Goal: Task Accomplishment & Management: Complete application form

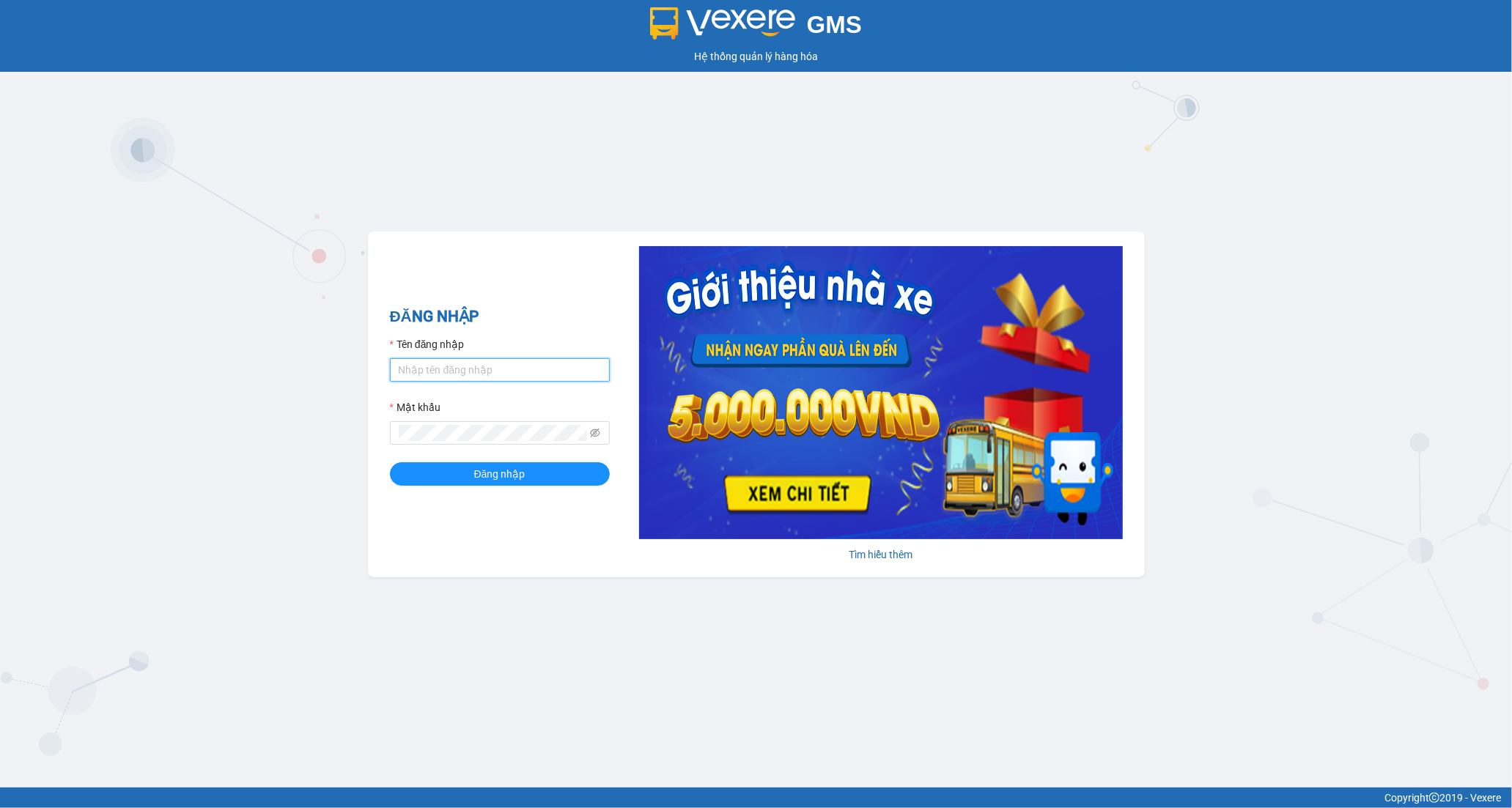
drag, startPoint x: 514, startPoint y: 373, endPoint x: 513, endPoint y: 382, distance: 9.1
click at [513, 377] on input "Tên đăng nhập" at bounding box center [499, 370] width 220 height 23
type input "tran.hoanganh"
click at [503, 479] on span "Đăng nhập" at bounding box center [500, 473] width 51 height 16
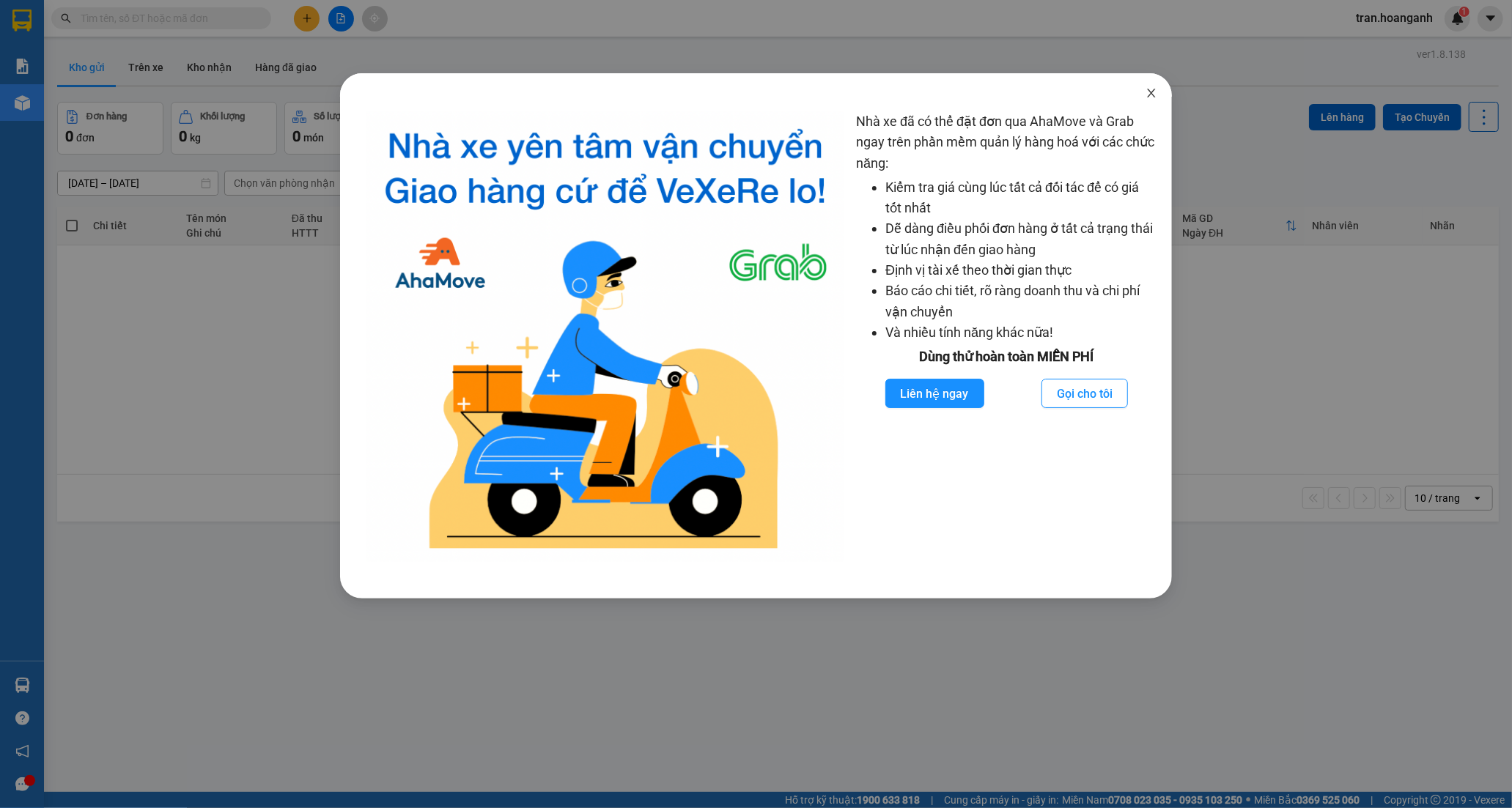
drag, startPoint x: 1146, startPoint y: 94, endPoint x: 1138, endPoint y: 90, distance: 8.9
click at [1146, 93] on icon "close" at bounding box center [1151, 92] width 12 height 12
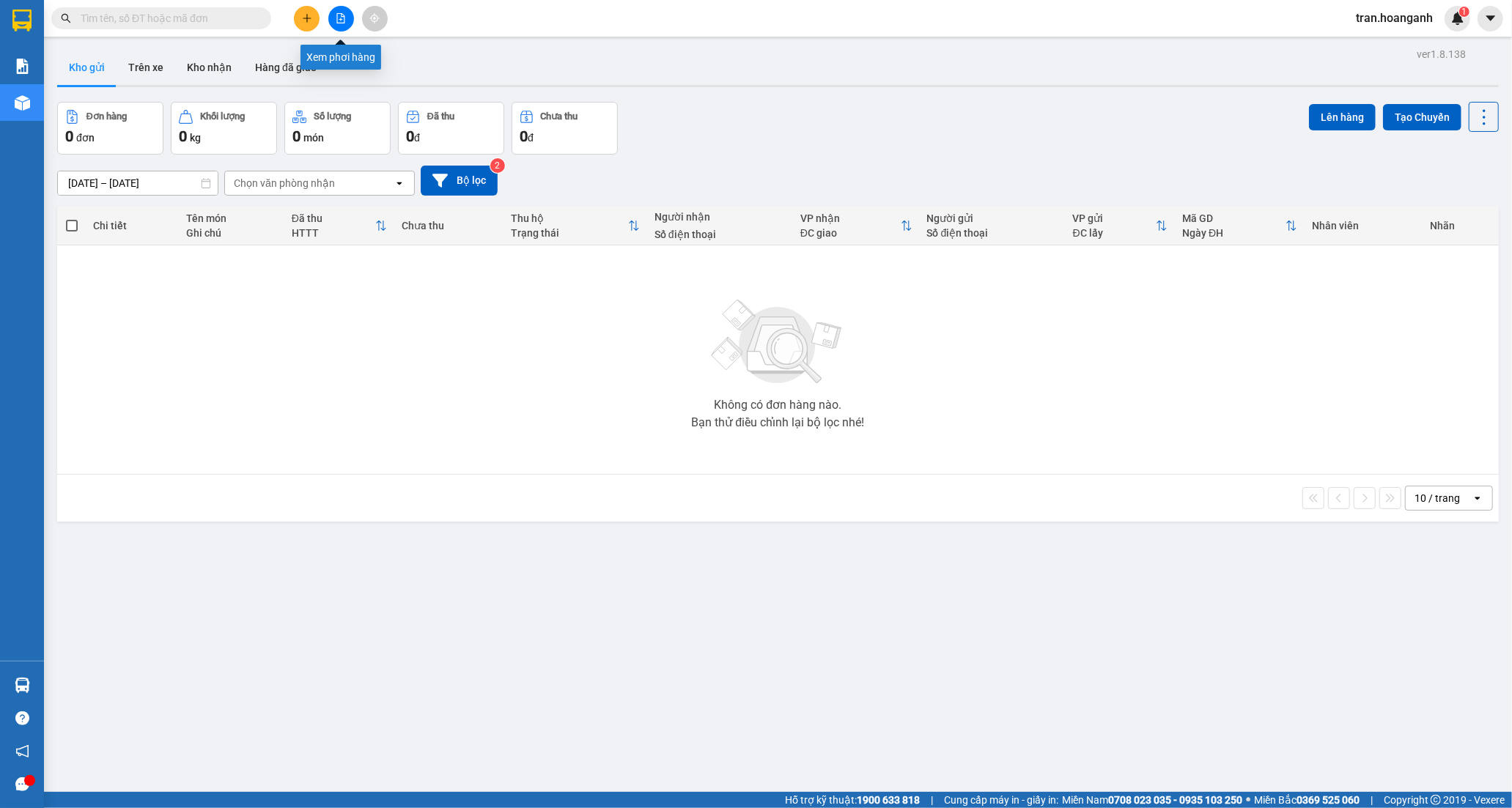
click at [346, 18] on button at bounding box center [341, 19] width 26 height 26
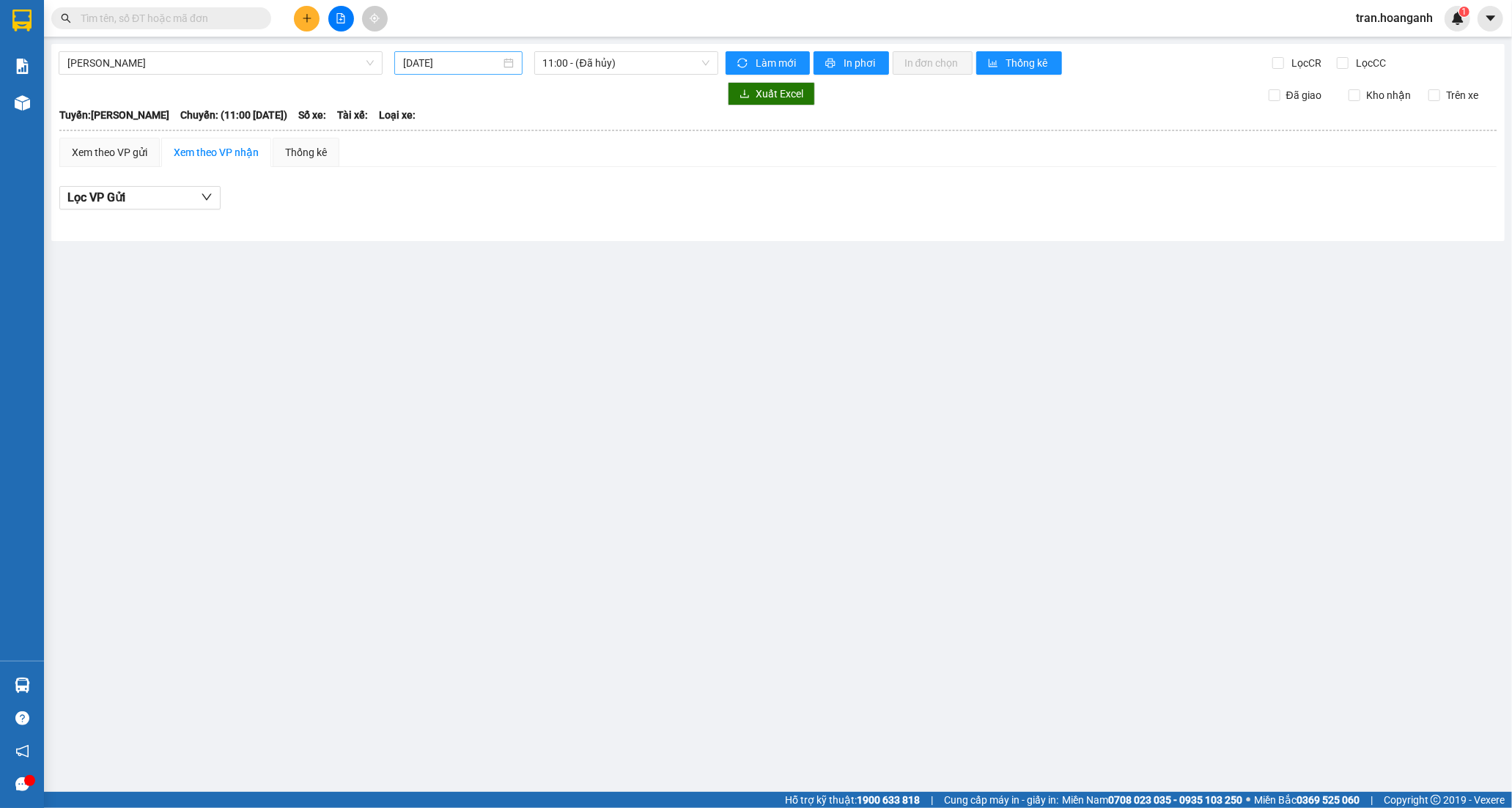
click at [425, 69] on input "[DATE]" at bounding box center [451, 63] width 97 height 16
click at [524, 189] on div "14" at bounding box center [521, 192] width 18 height 18
type input "[DATE]"
click at [560, 57] on span "11:00 - (Đã hủy)" at bounding box center [626, 63] width 166 height 22
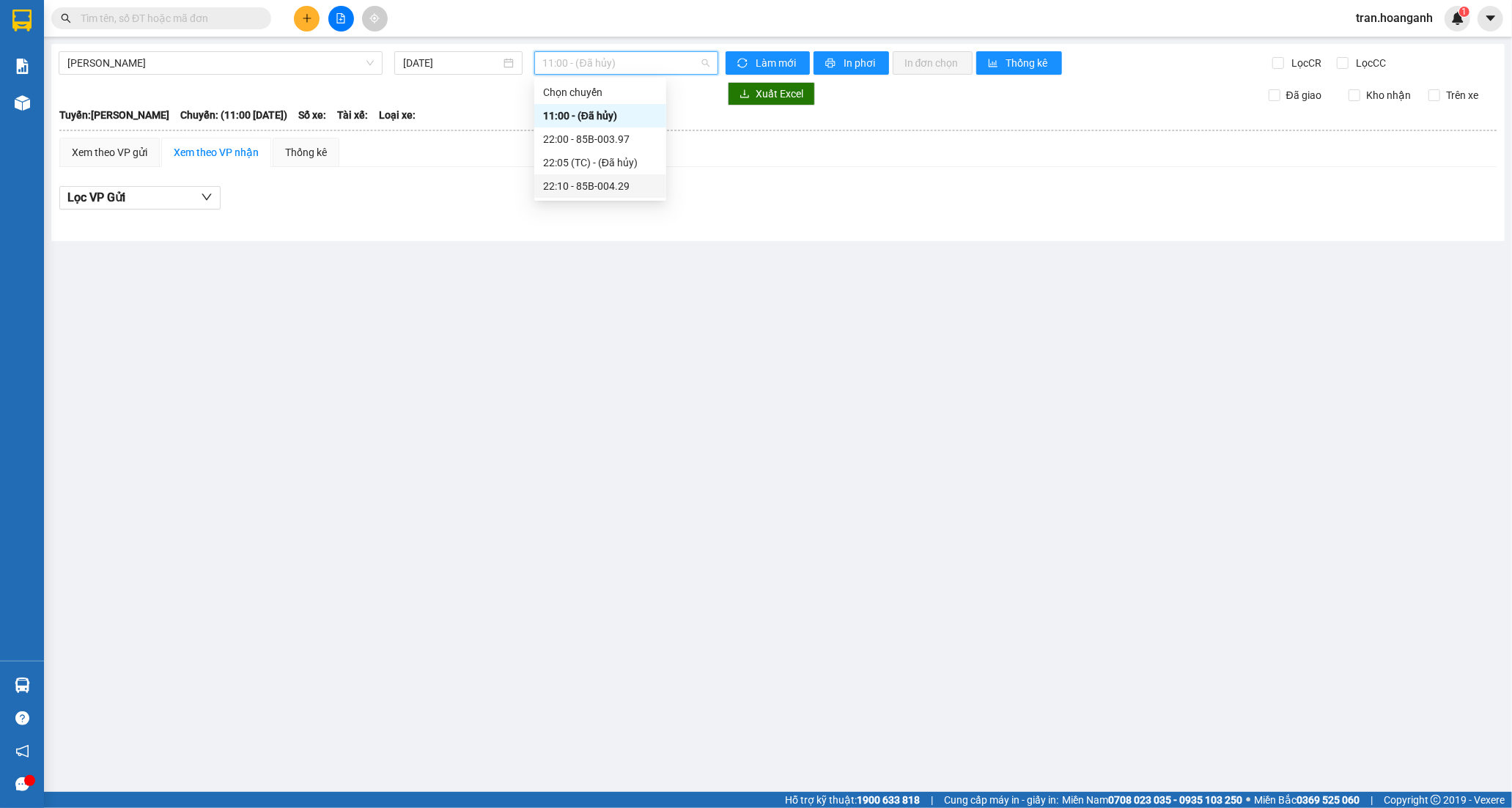
click at [577, 185] on div "22:10 - 85B-004.29" at bounding box center [599, 186] width 114 height 16
click at [563, 60] on span "22:10 - 85B-004.29" at bounding box center [626, 63] width 166 height 22
click at [582, 190] on div "22:10 - 85B-004.29" at bounding box center [599, 186] width 114 height 16
click at [560, 58] on span "22:10 - 85B-004.29" at bounding box center [626, 63] width 166 height 22
click at [569, 137] on div "22:00 - 85B-003.97" at bounding box center [599, 139] width 114 height 16
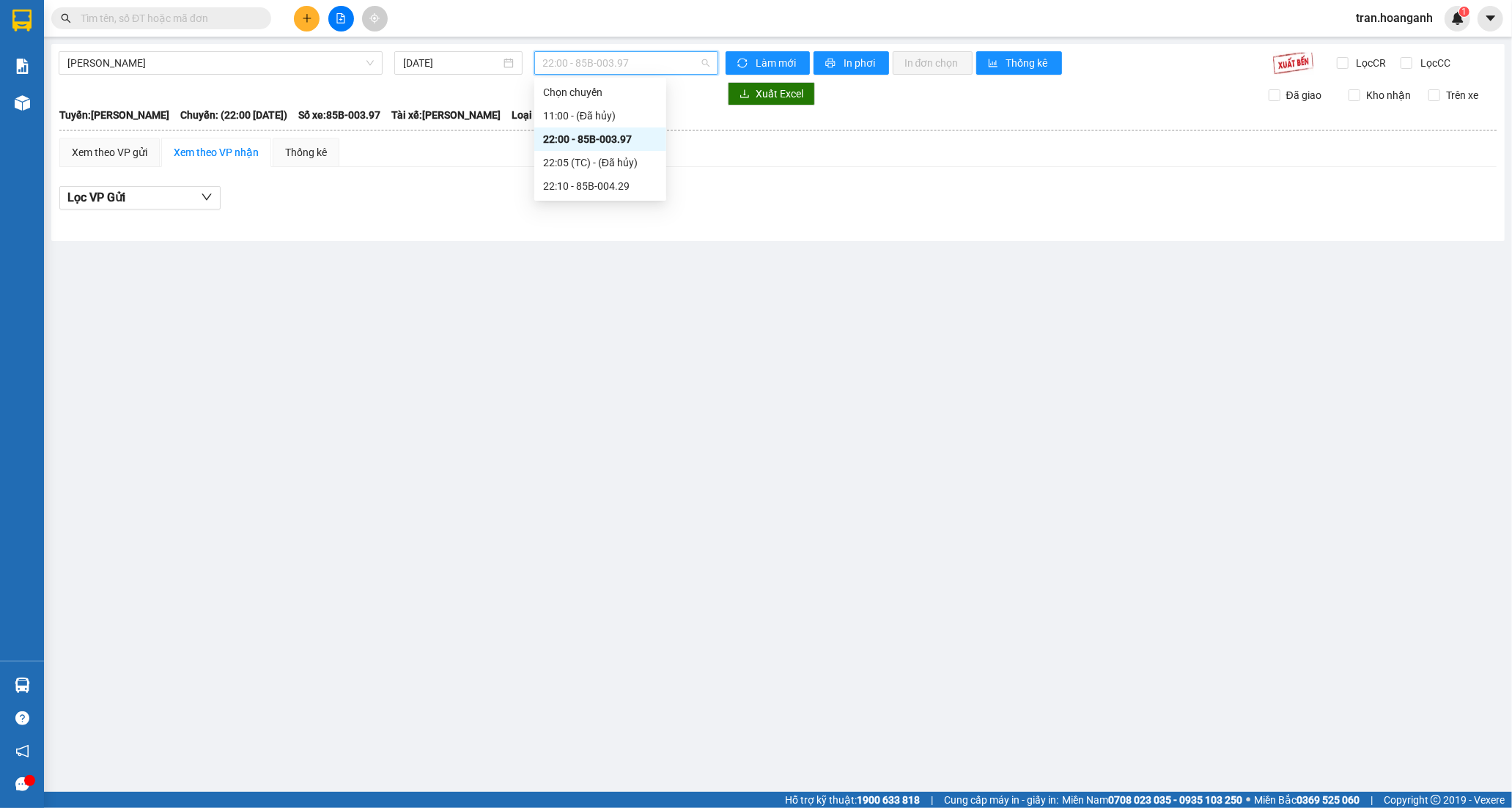
click at [555, 62] on span "22:00 - 85B-003.97" at bounding box center [626, 63] width 166 height 22
click at [573, 185] on div "22:10 - 85B-004.29" at bounding box center [599, 186] width 114 height 16
click at [416, 62] on input "[DATE]" at bounding box center [451, 63] width 97 height 16
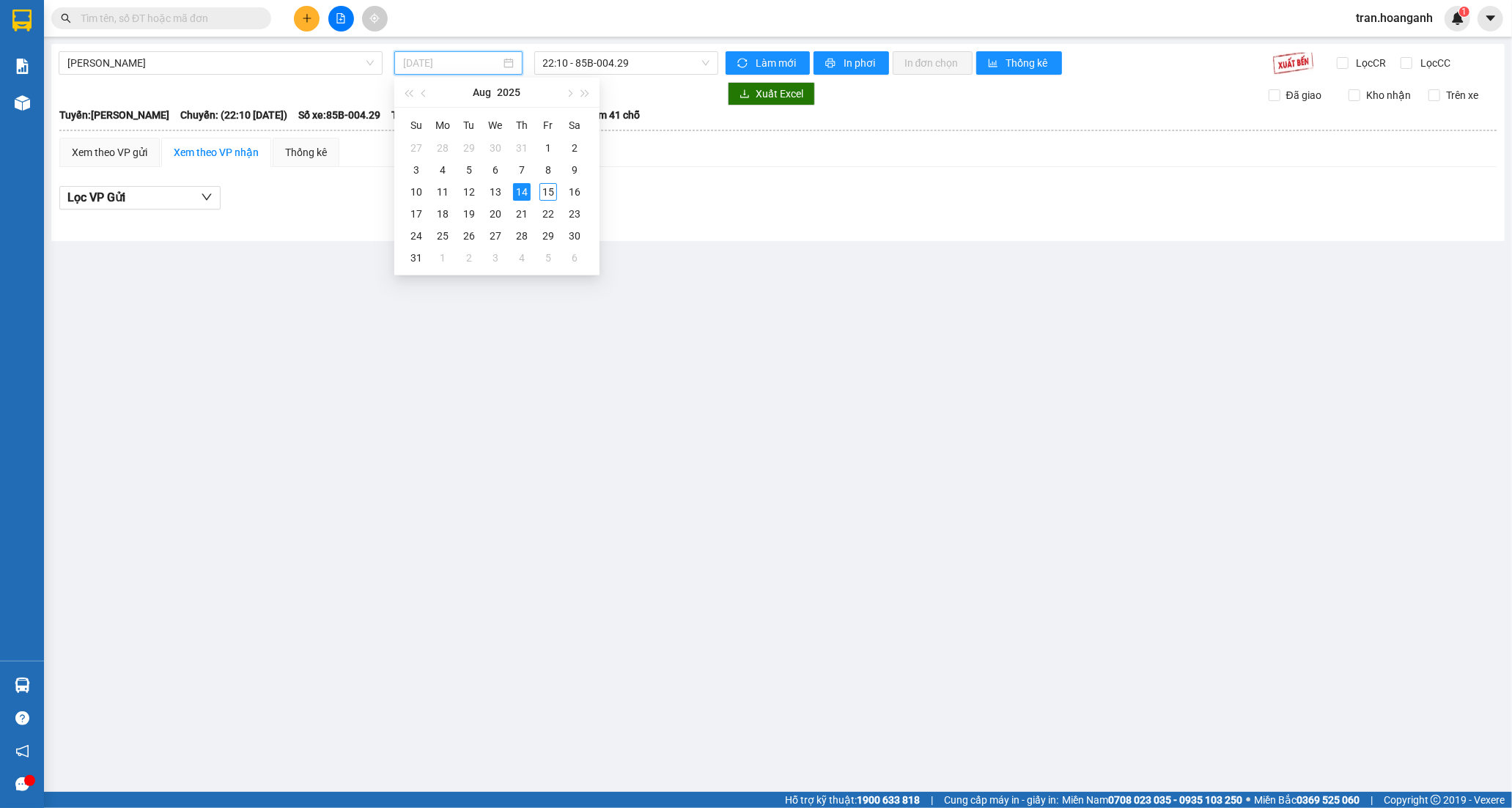
type input "[DATE]"
click at [523, 195] on div "14" at bounding box center [521, 192] width 18 height 18
click at [261, 62] on span "[PERSON_NAME]" at bounding box center [220, 63] width 306 height 22
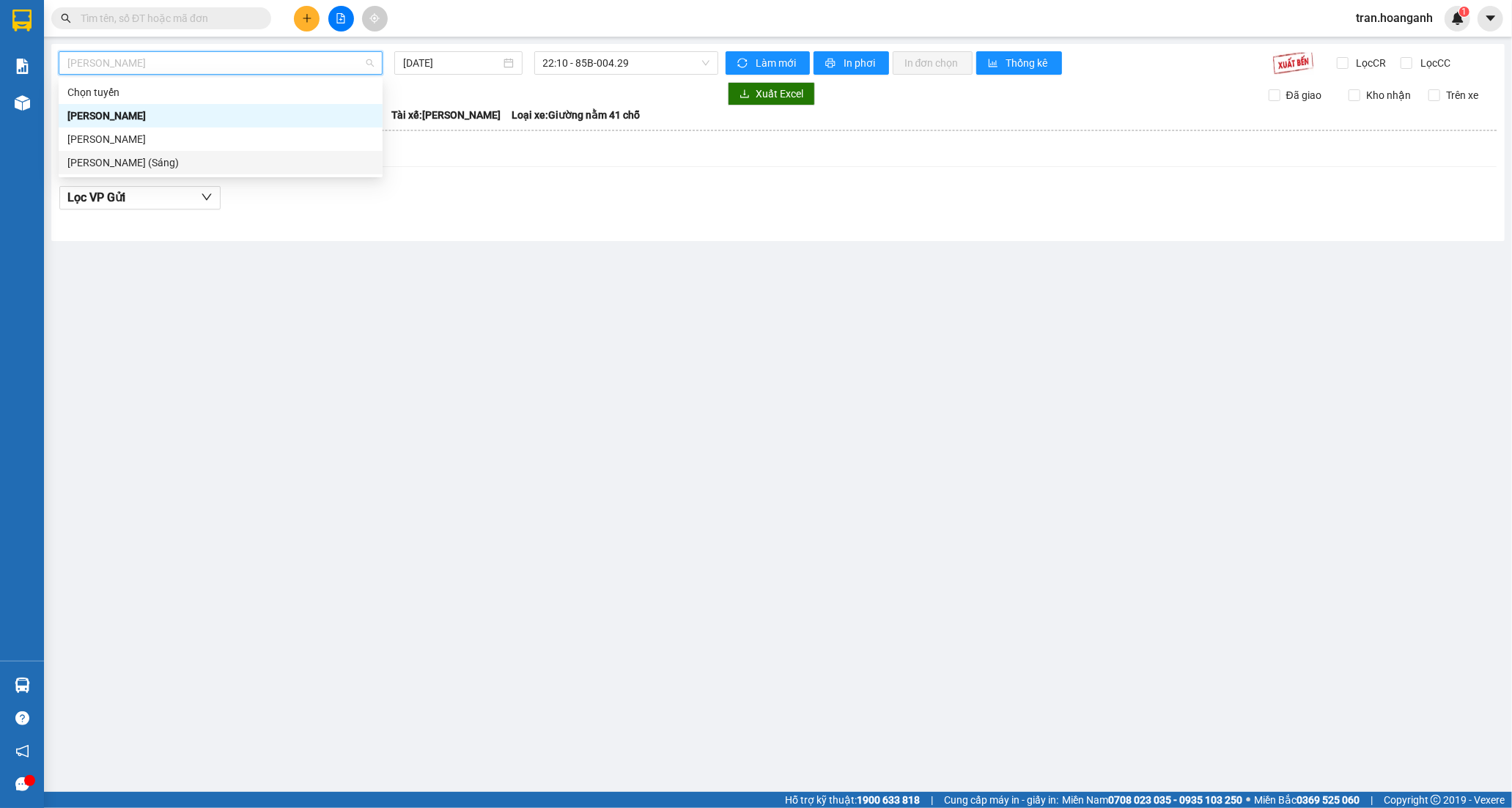
click at [204, 159] on div "Hồ Chí Minh - Phan Rang (Sáng)" at bounding box center [220, 163] width 306 height 16
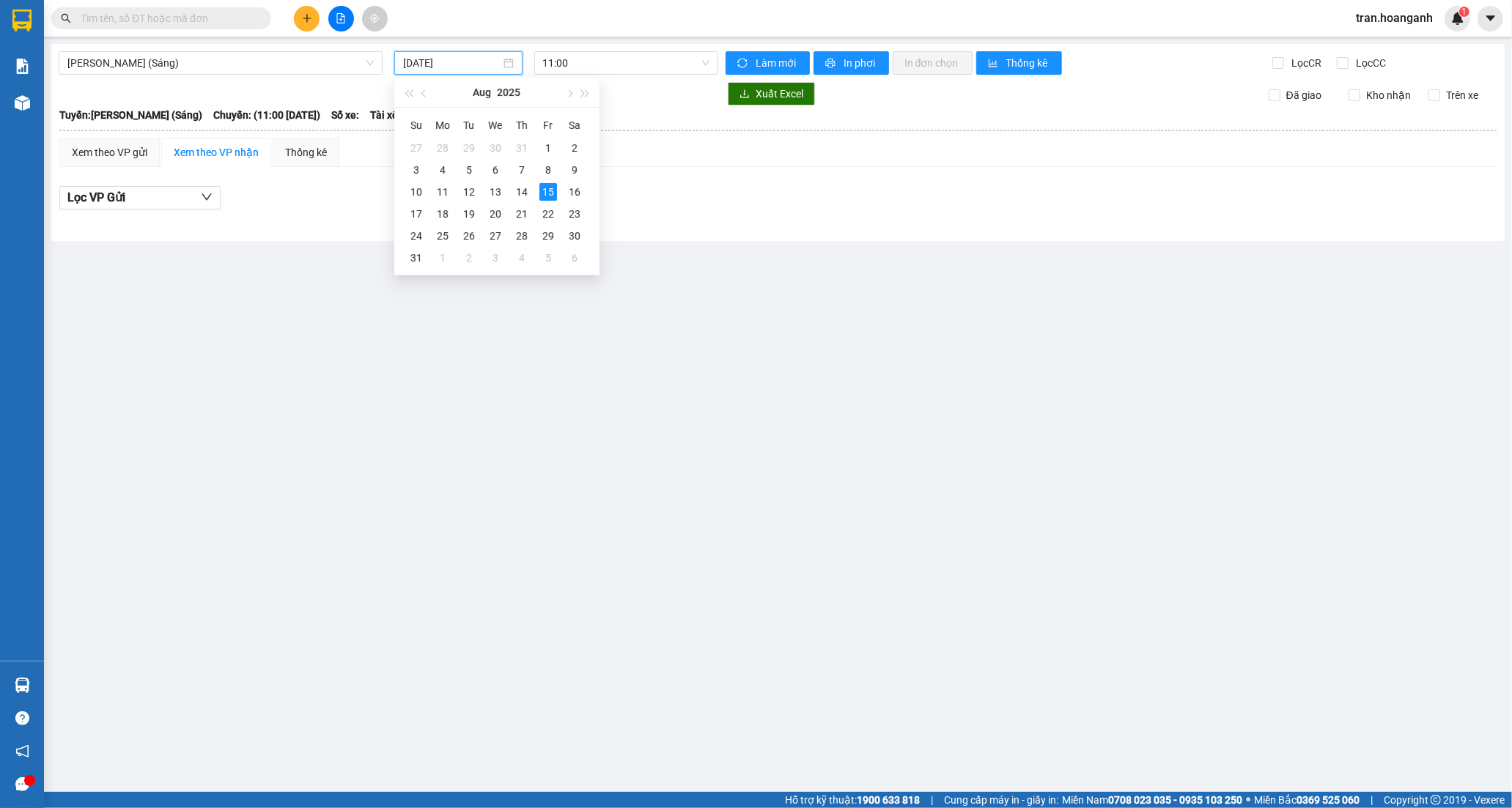
click at [434, 60] on input "[DATE]" at bounding box center [451, 63] width 97 height 16
click at [521, 189] on div "14" at bounding box center [521, 192] width 18 height 18
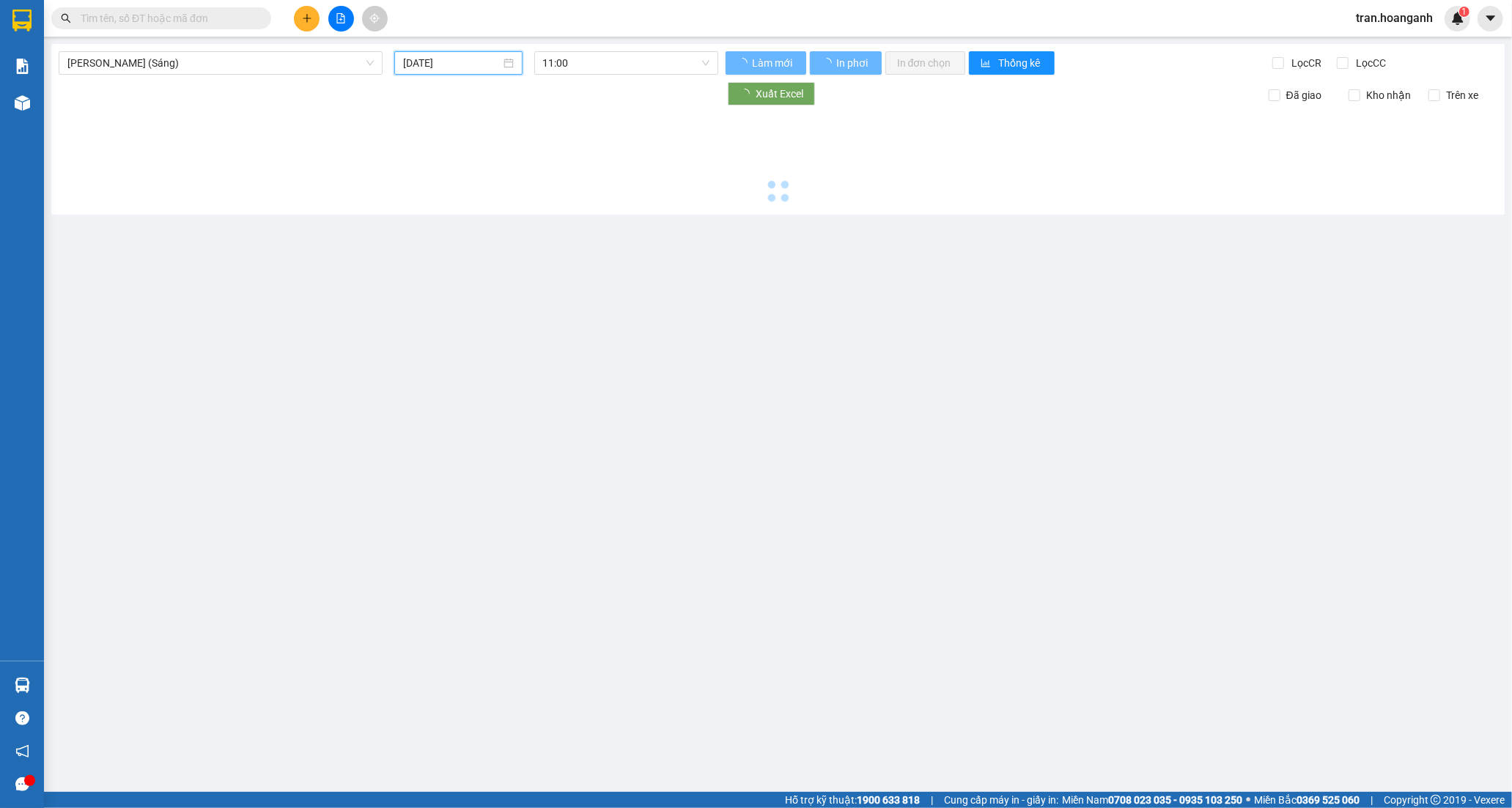
type input "[DATE]"
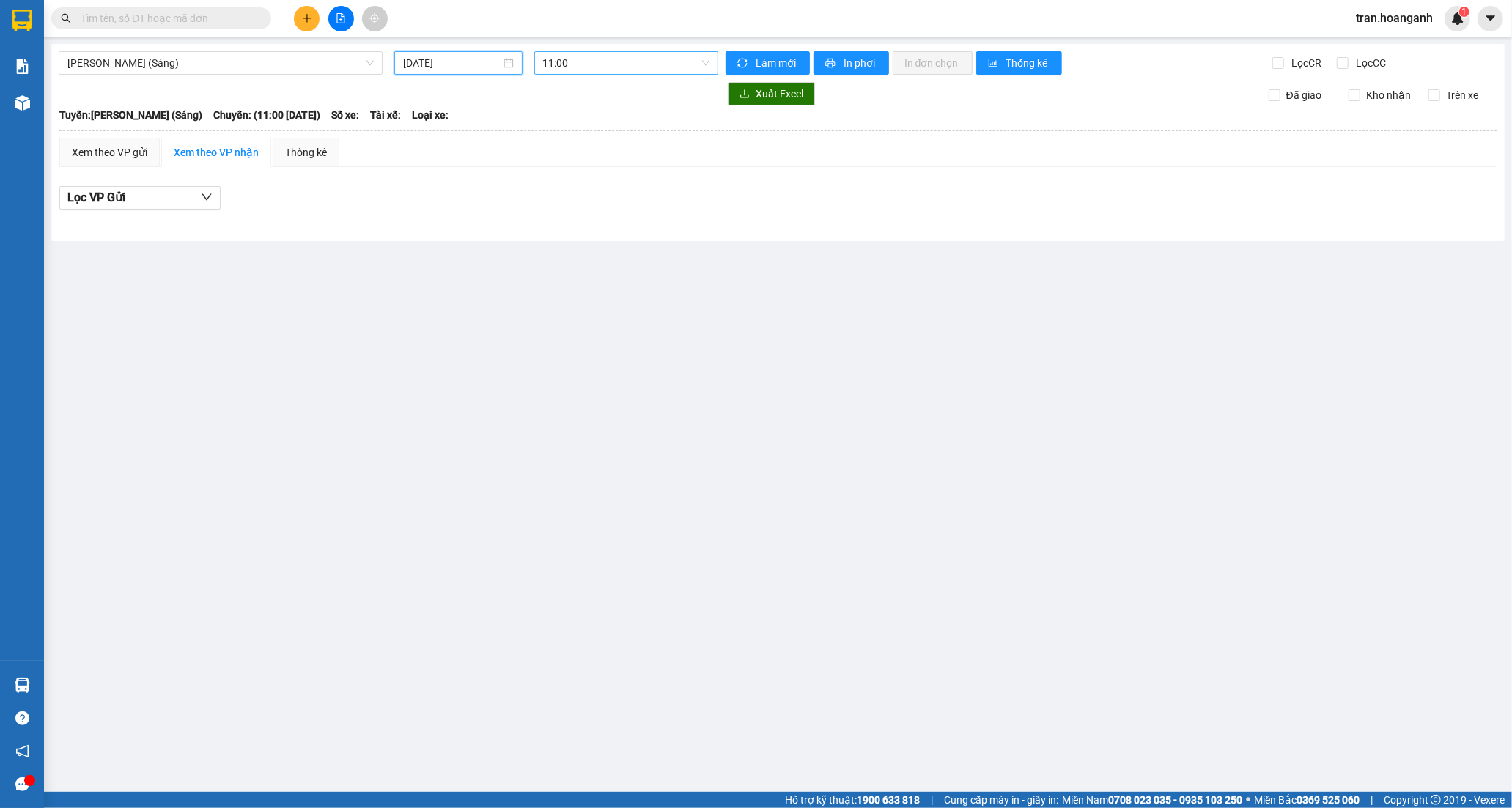
click at [574, 62] on span "11:00" at bounding box center [626, 63] width 166 height 22
click at [566, 136] on div "12:00 (TC) - 85H-011.55" at bounding box center [599, 139] width 114 height 16
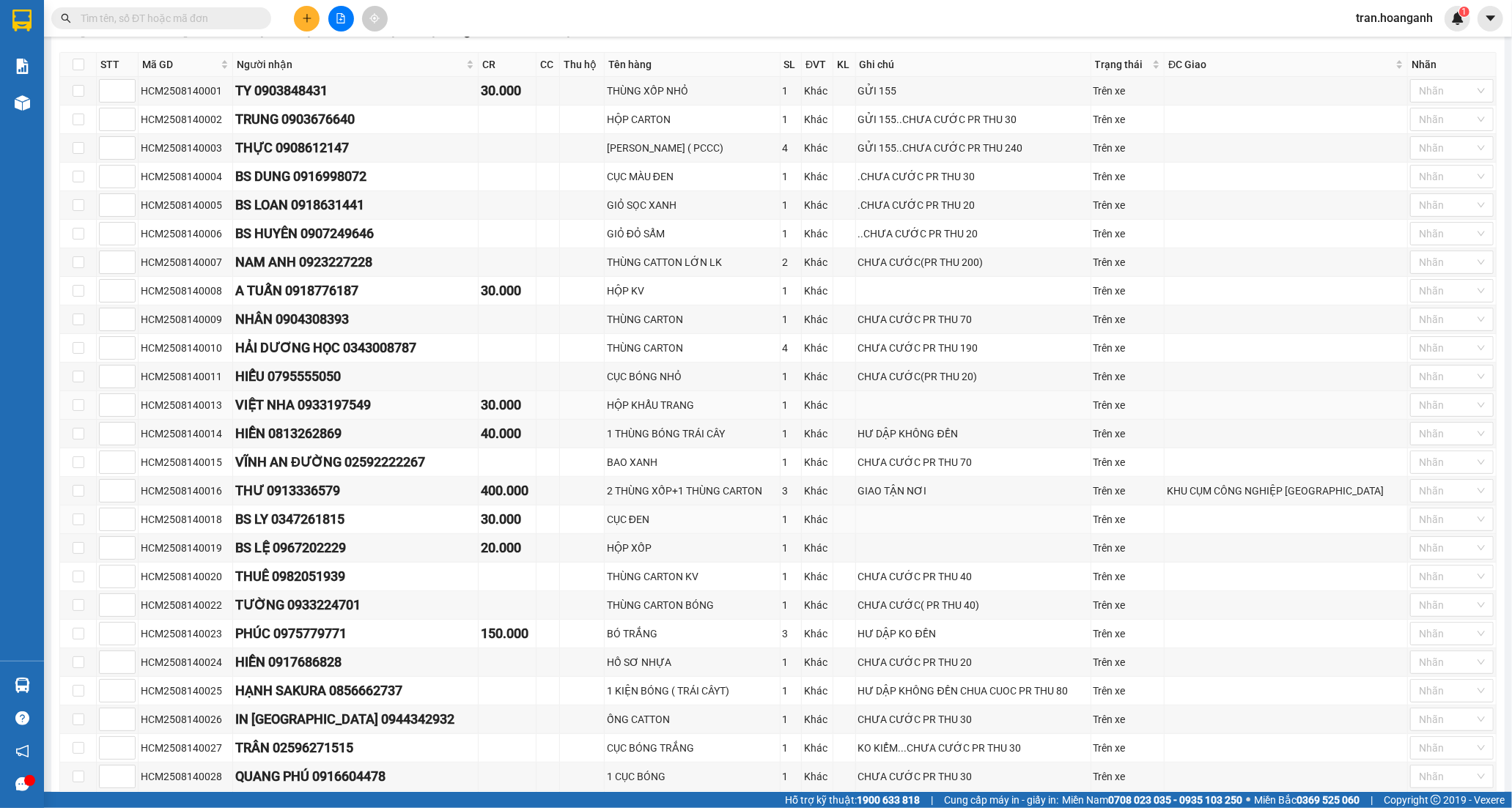
scroll to position [196, 0]
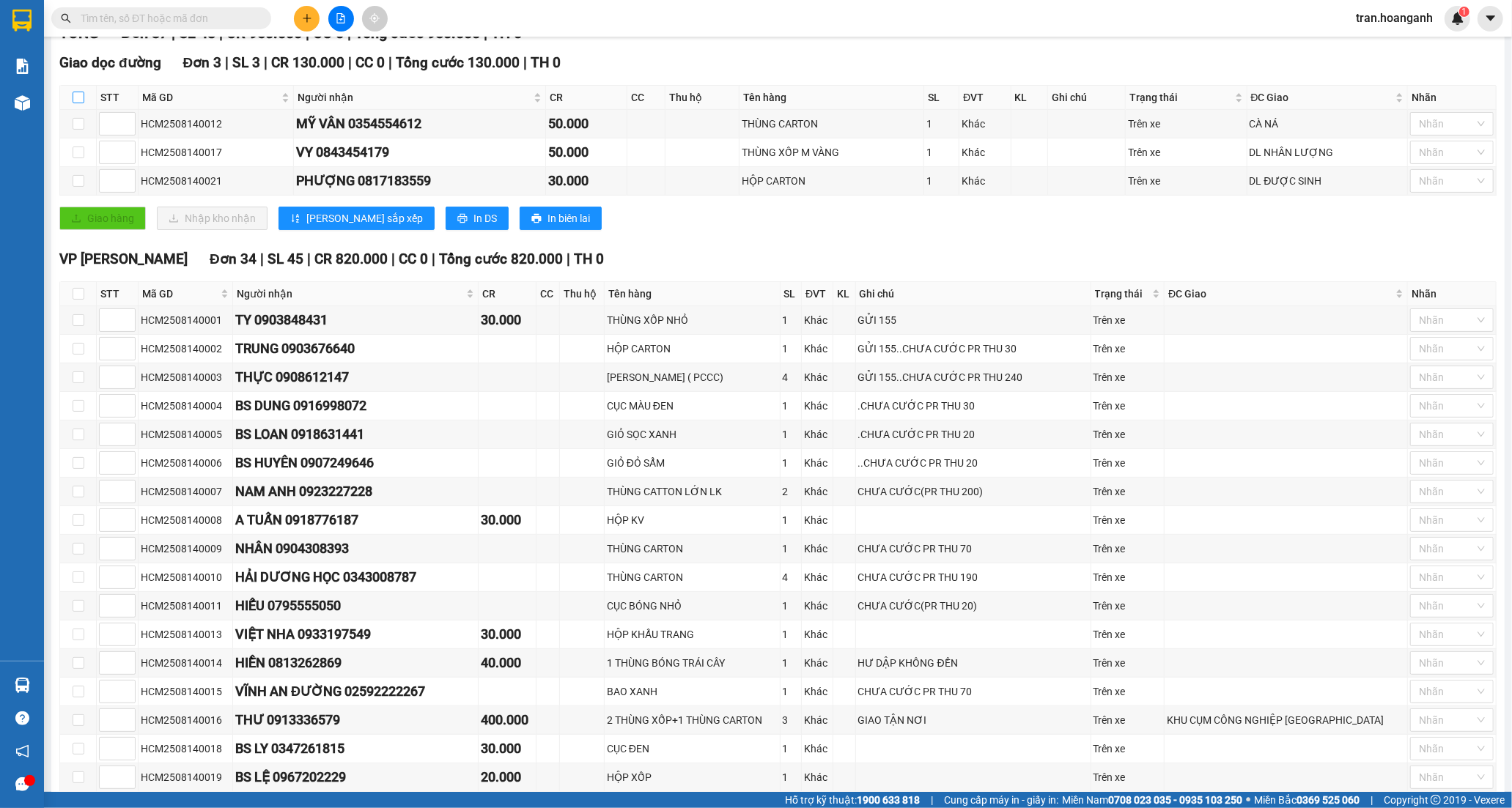
click at [73, 96] on input "checkbox" at bounding box center [78, 96] width 12 height 12
checkbox input "true"
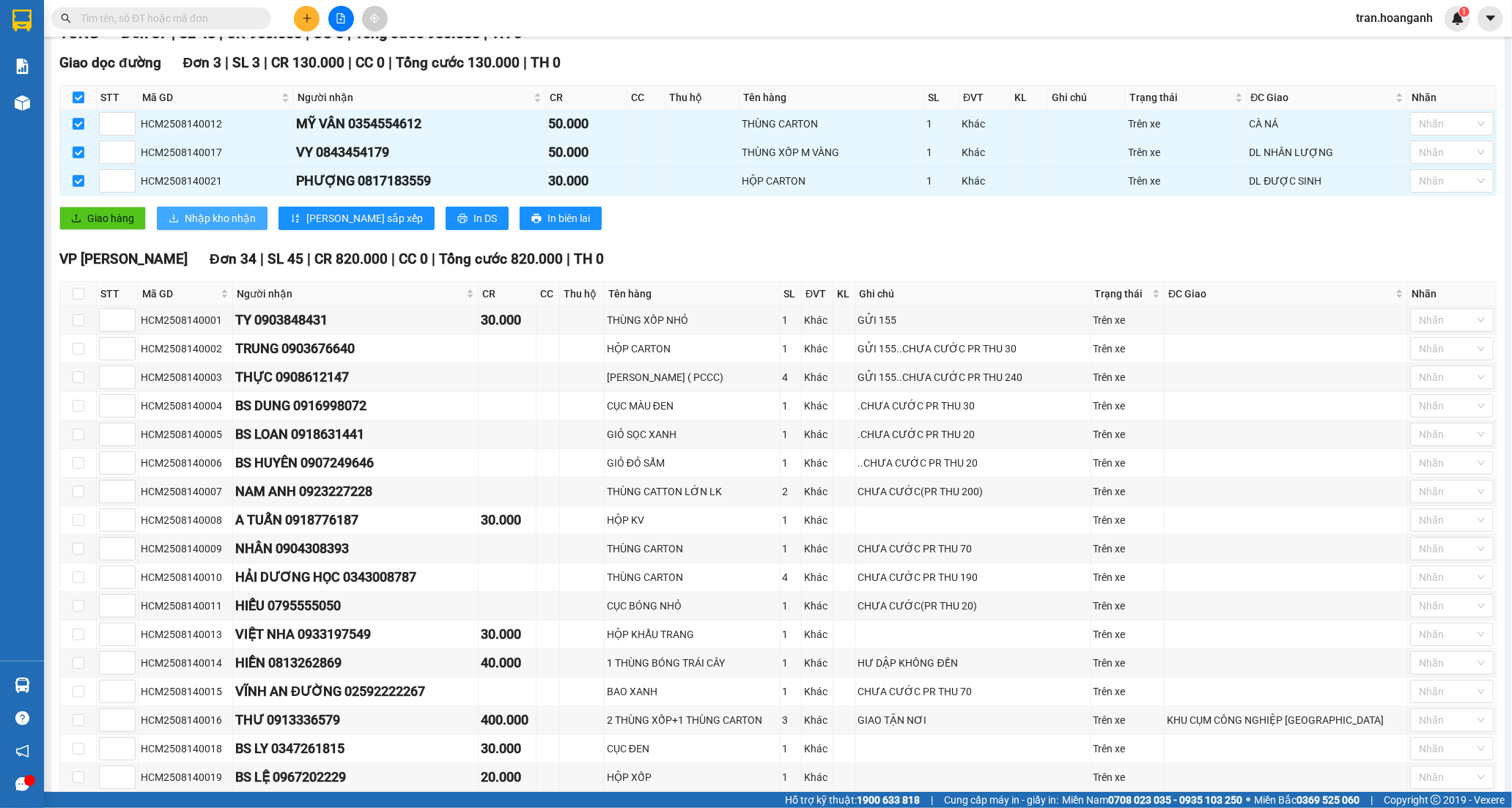
click at [159, 206] on button "Nhập kho nhận" at bounding box center [212, 218] width 111 height 23
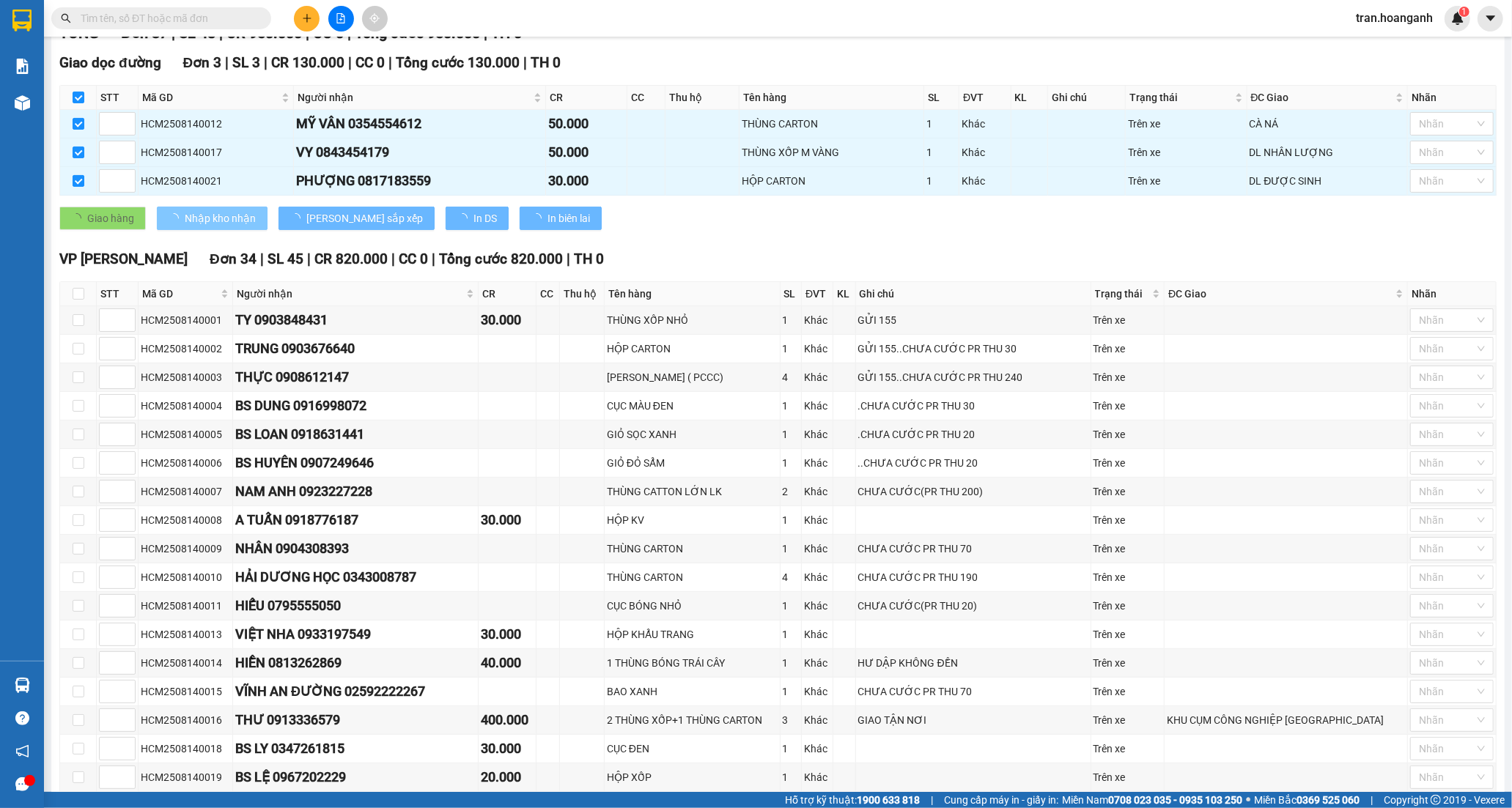
checkbox input "false"
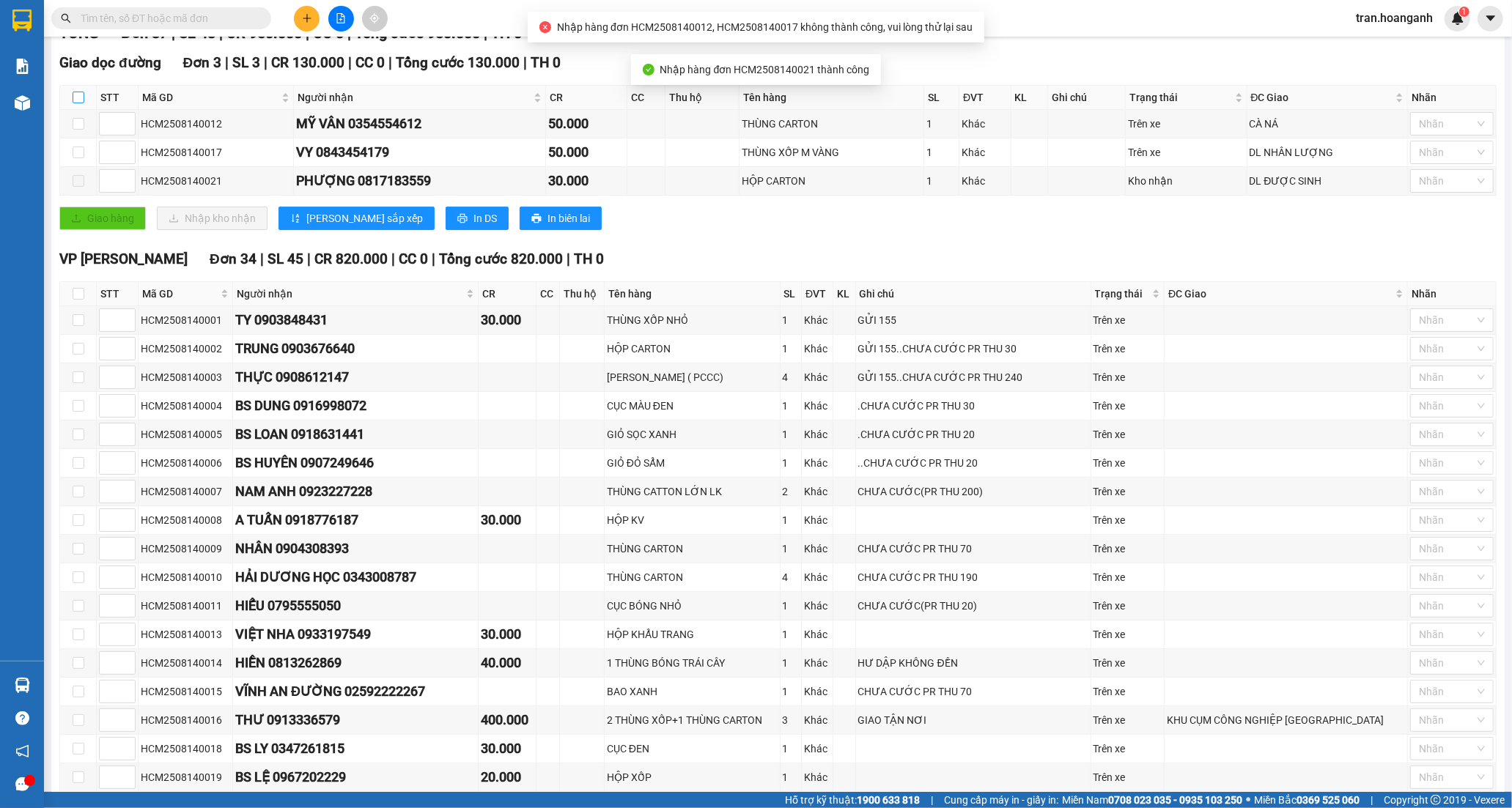
click at [82, 96] on input "checkbox" at bounding box center [78, 96] width 12 height 12
checkbox input "true"
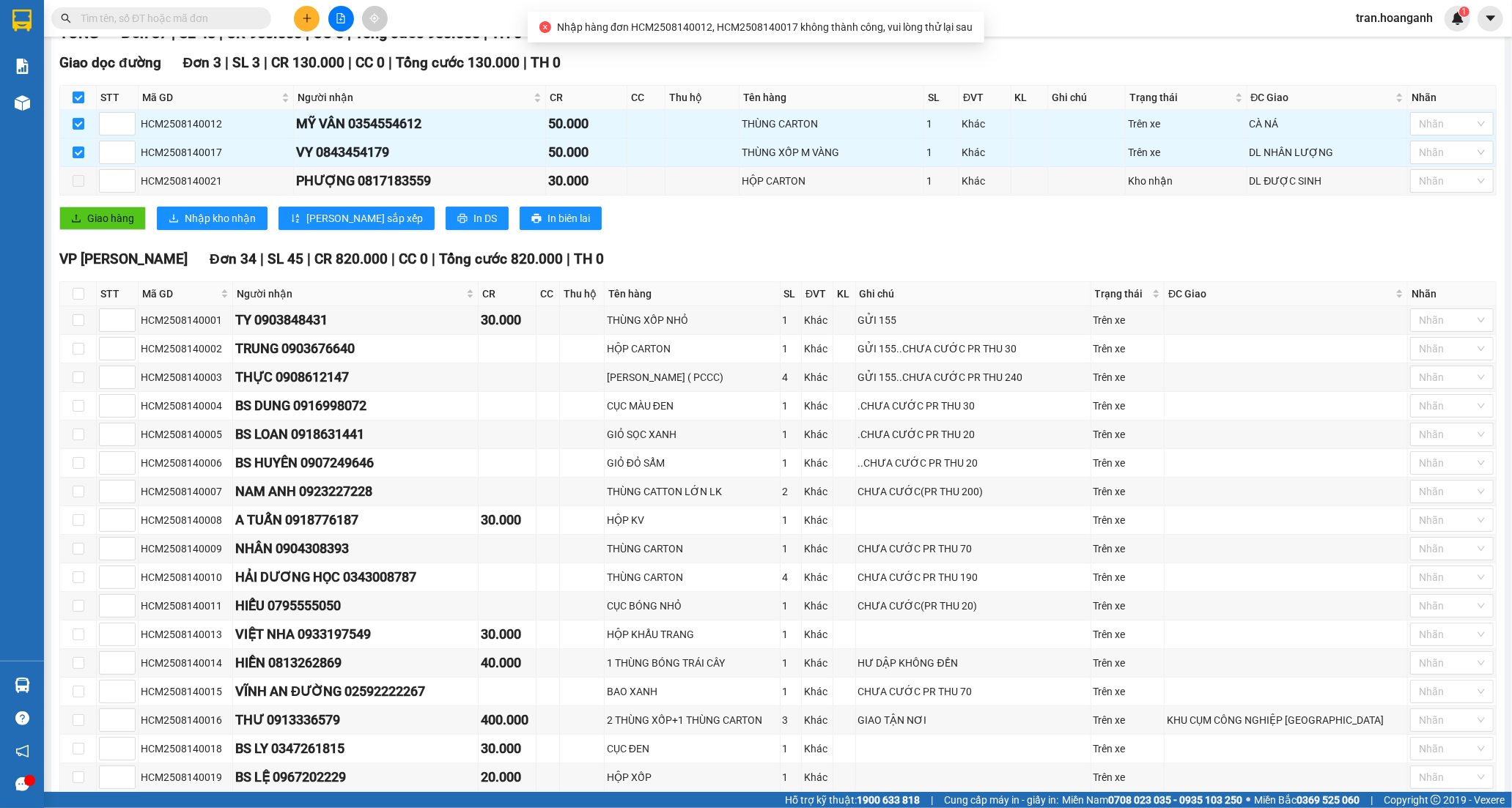
checkbox input "true"
click at [220, 218] on span "Nhập kho nhận" at bounding box center [220, 219] width 71 height 16
checkbox input "false"
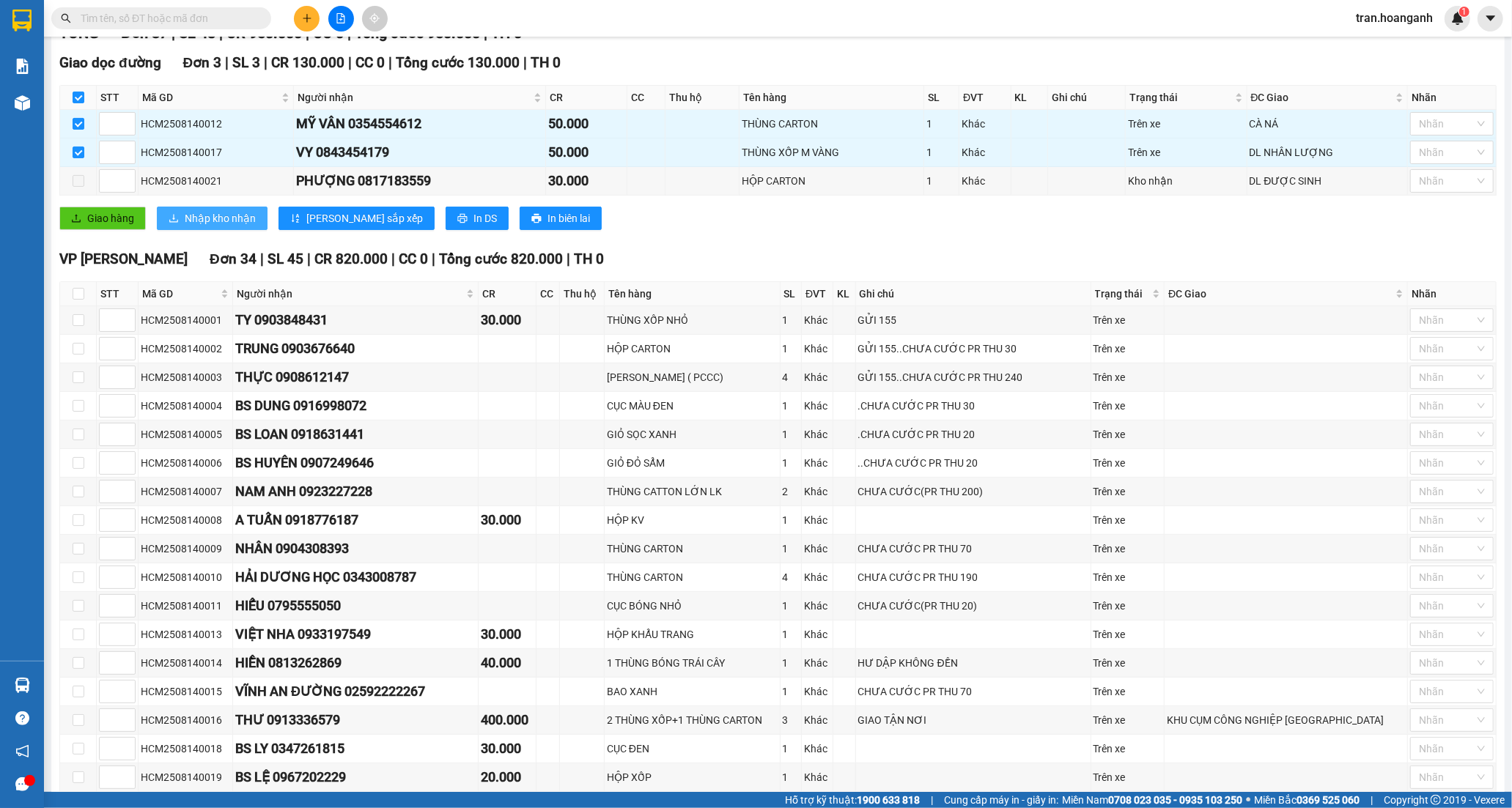
checkbox input "false"
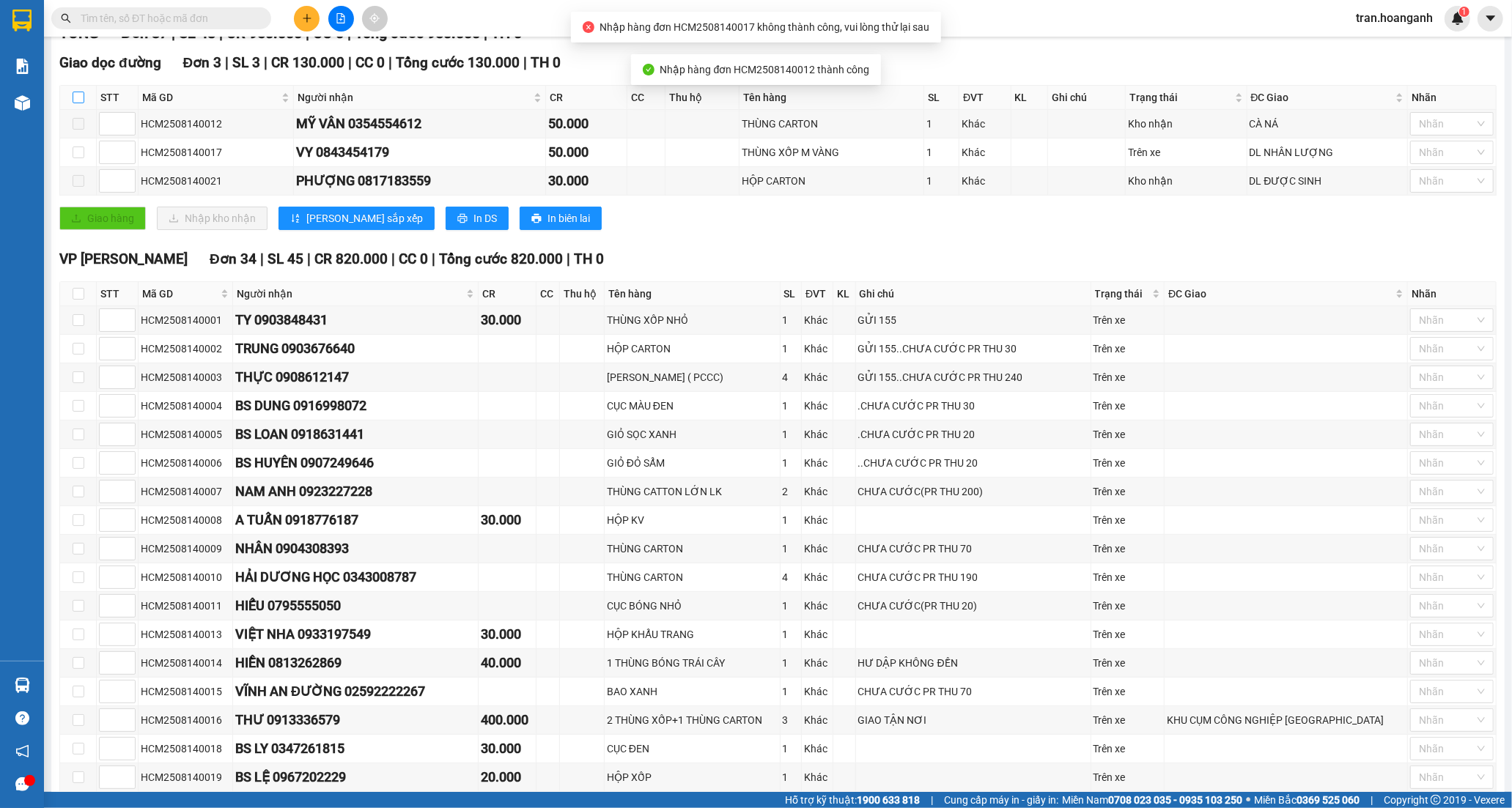
click at [79, 100] on input "checkbox" at bounding box center [78, 96] width 12 height 12
checkbox input "true"
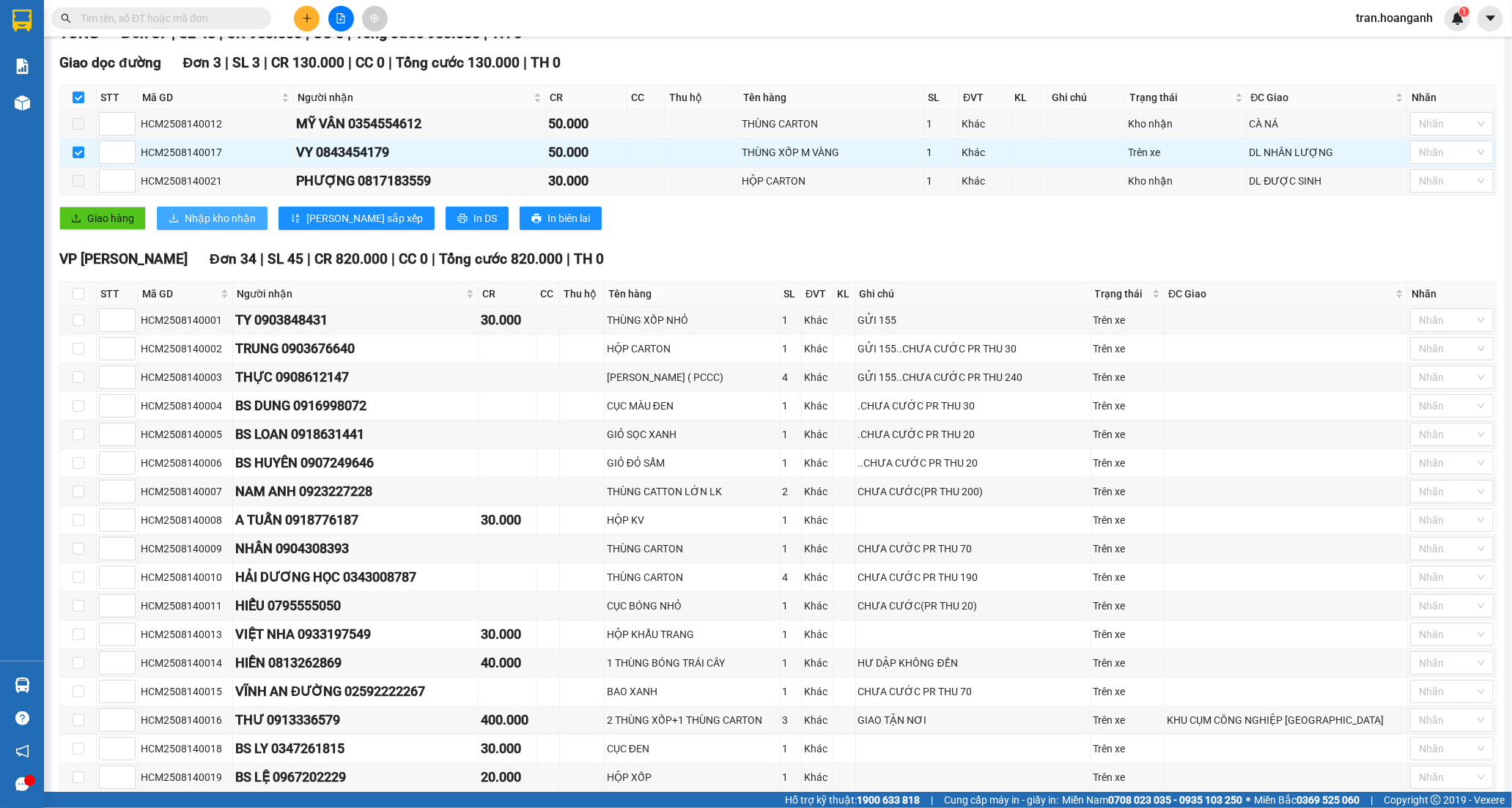
click at [223, 213] on span "Nhập kho nhận" at bounding box center [220, 219] width 71 height 16
checkbox input "false"
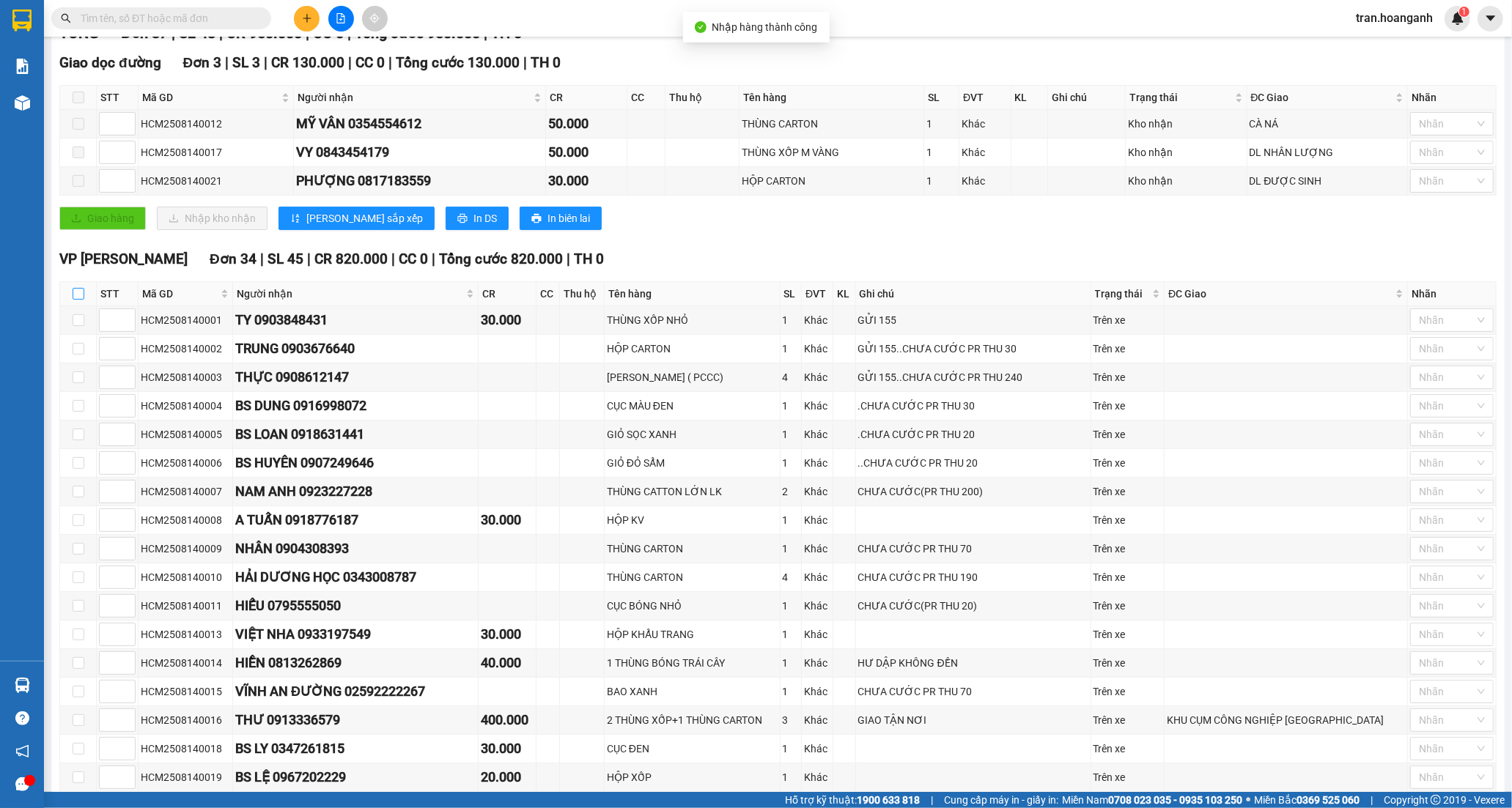
click at [83, 291] on input "checkbox" at bounding box center [78, 293] width 12 height 12
checkbox input "true"
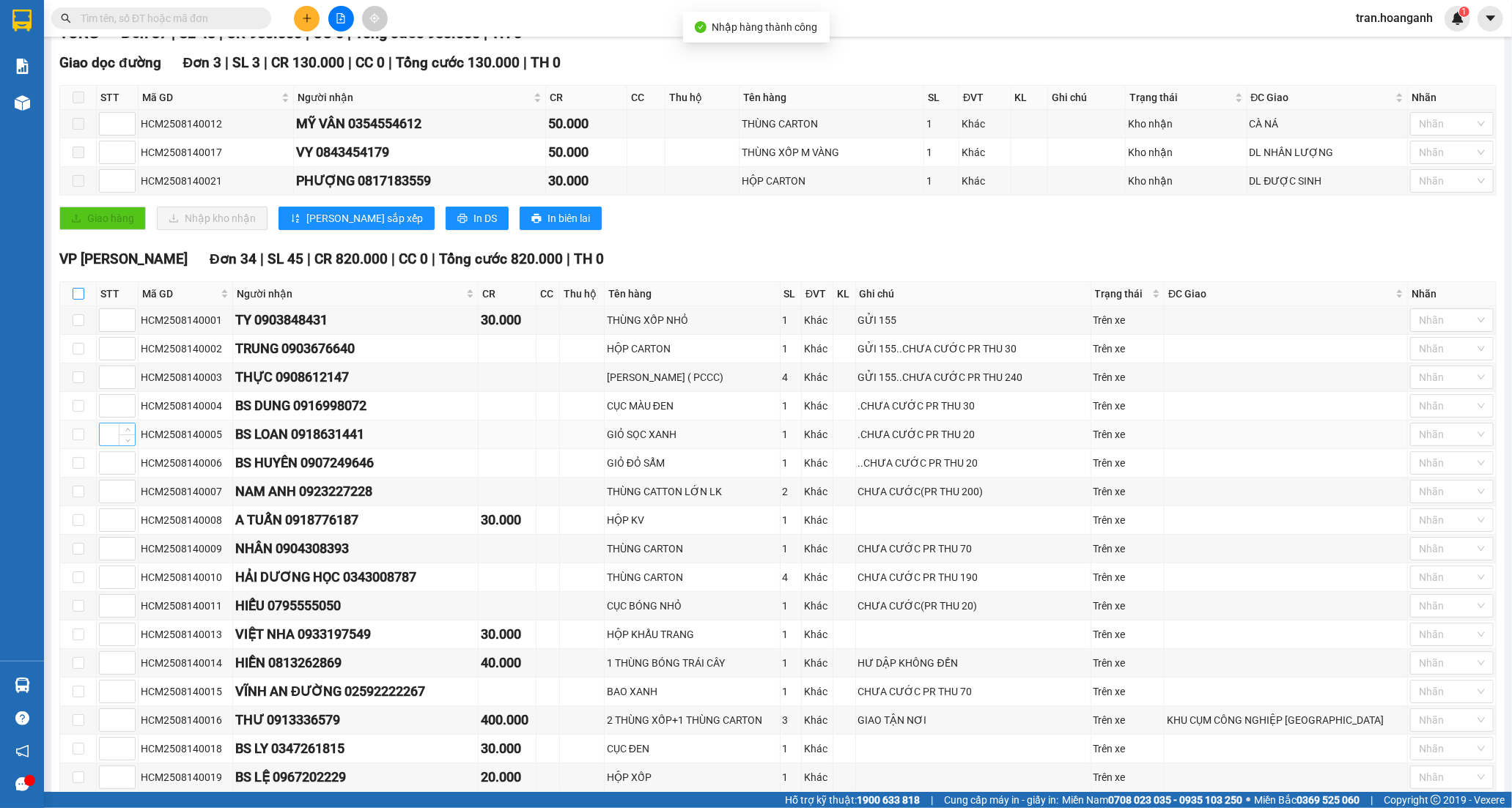
checkbox input "true"
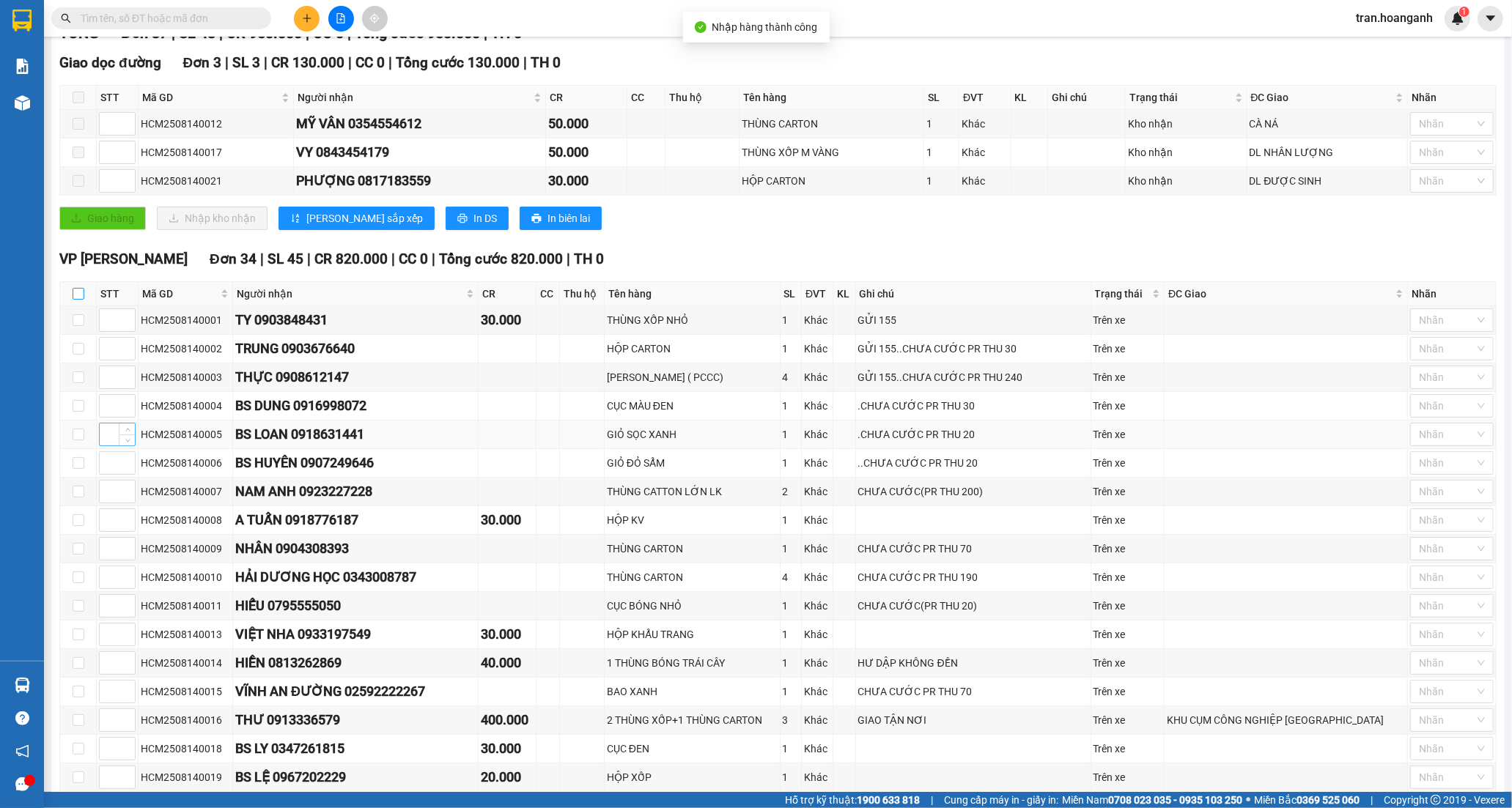
checkbox input "true"
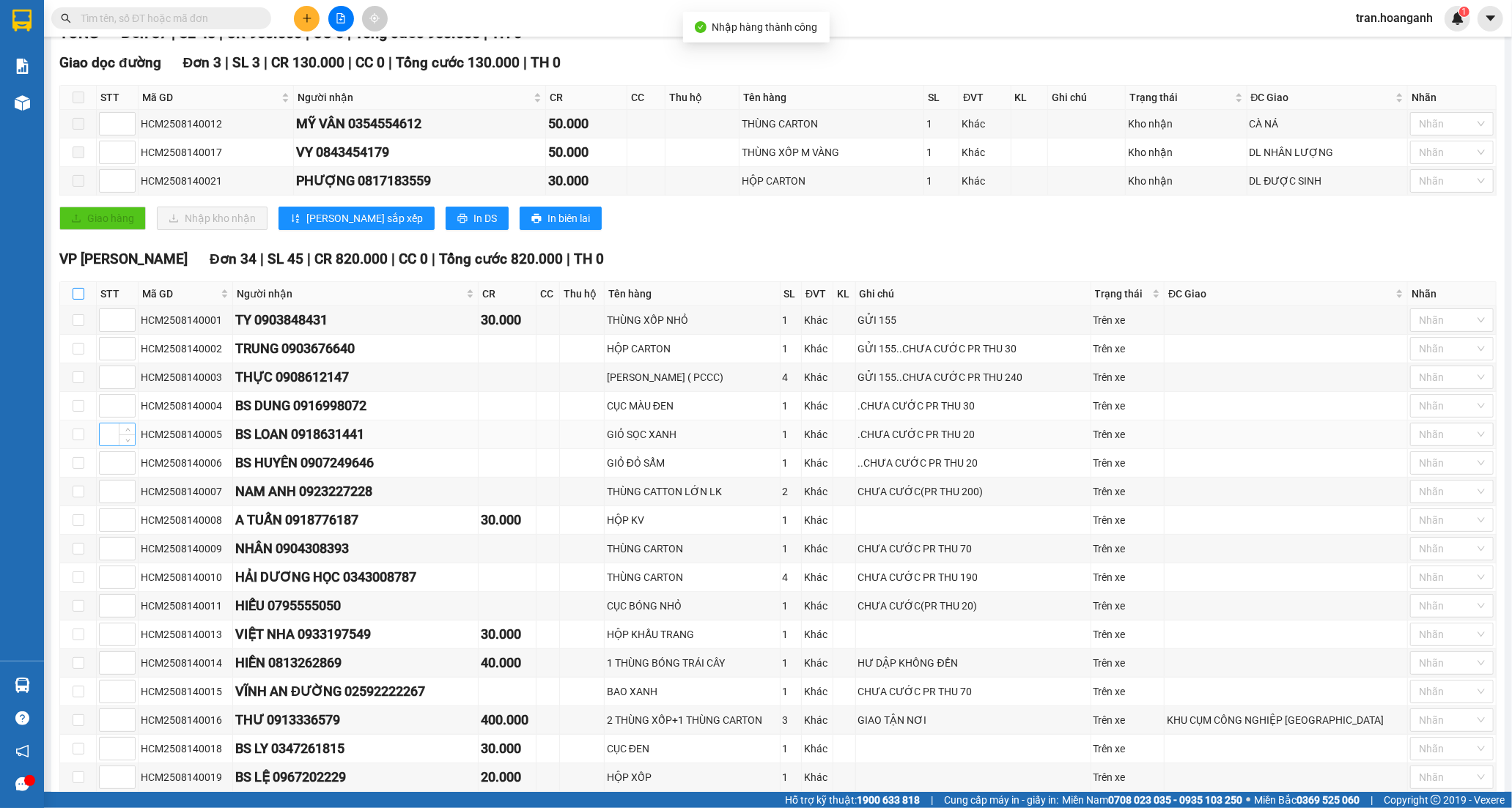
checkbox input "true"
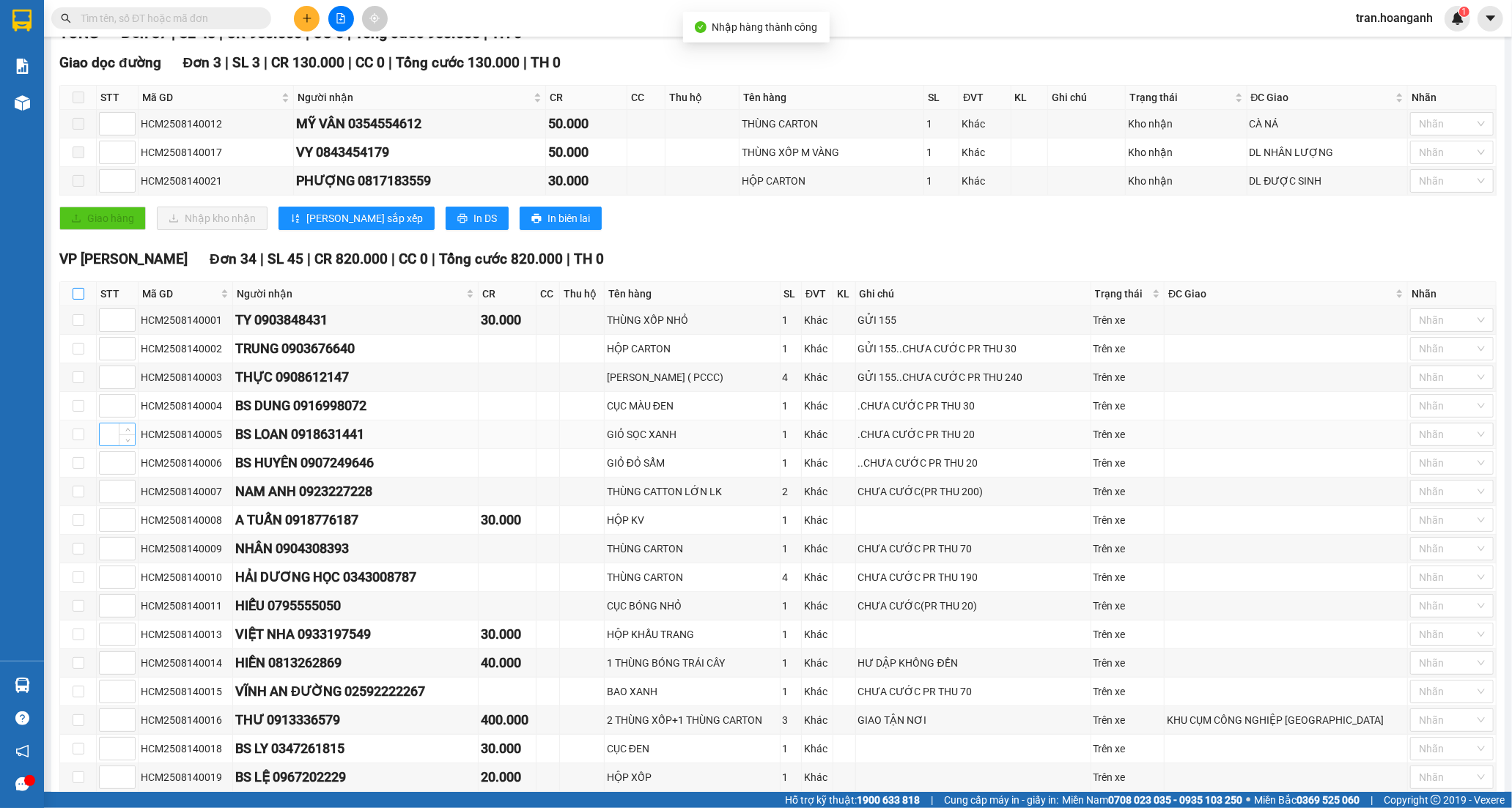
checkbox input "true"
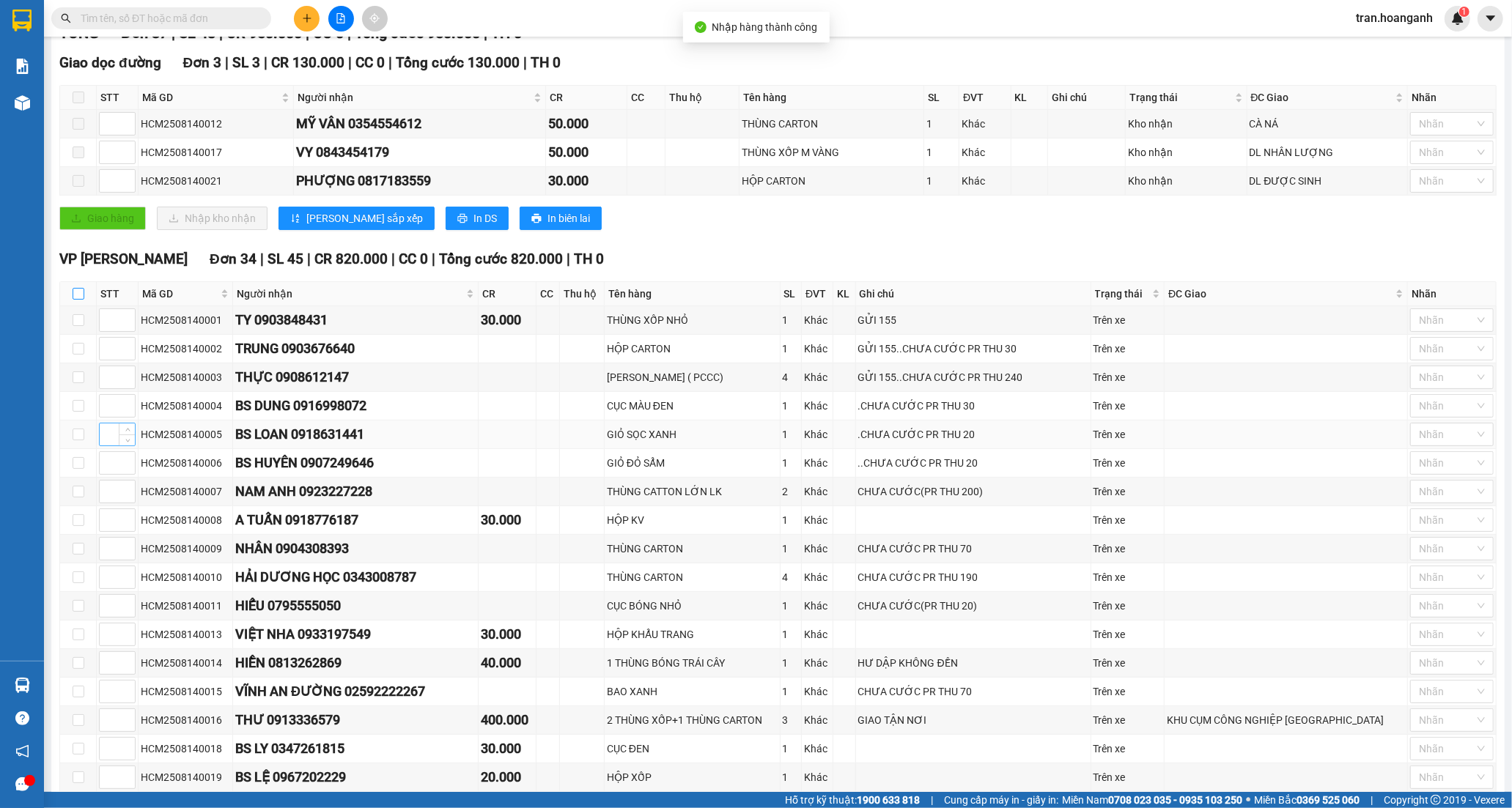
checkbox input "true"
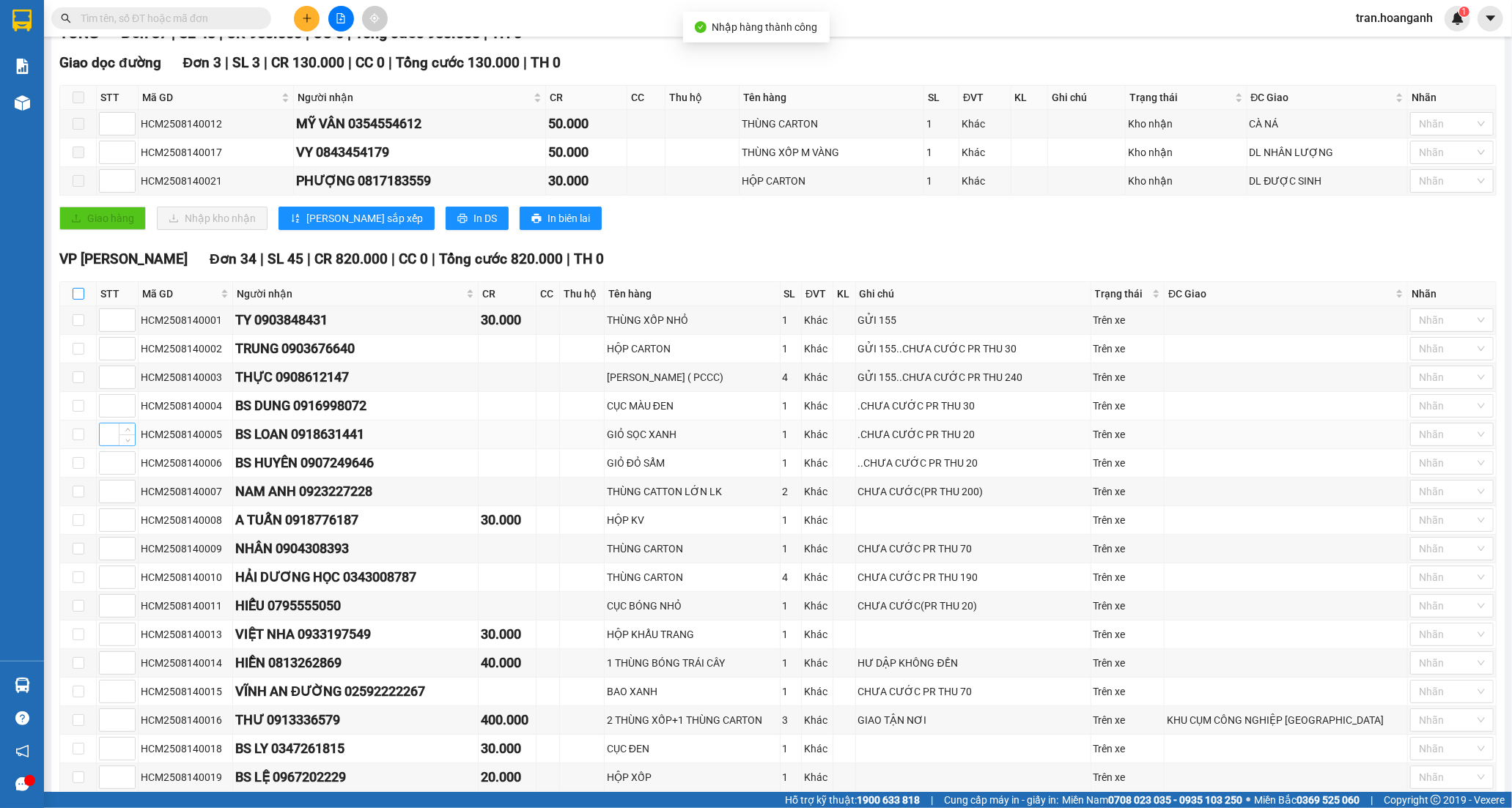
checkbox input "true"
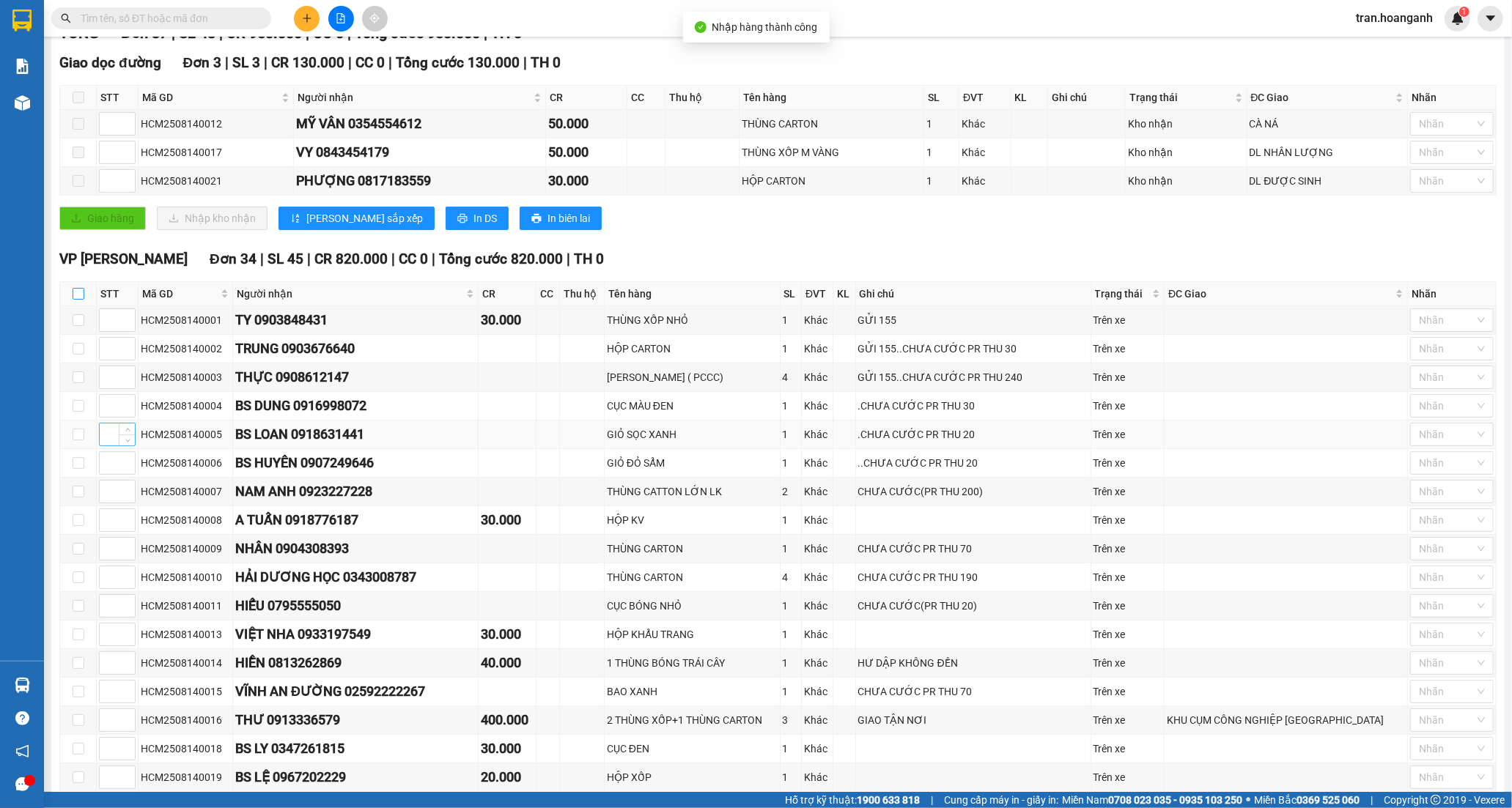
checkbox input "true"
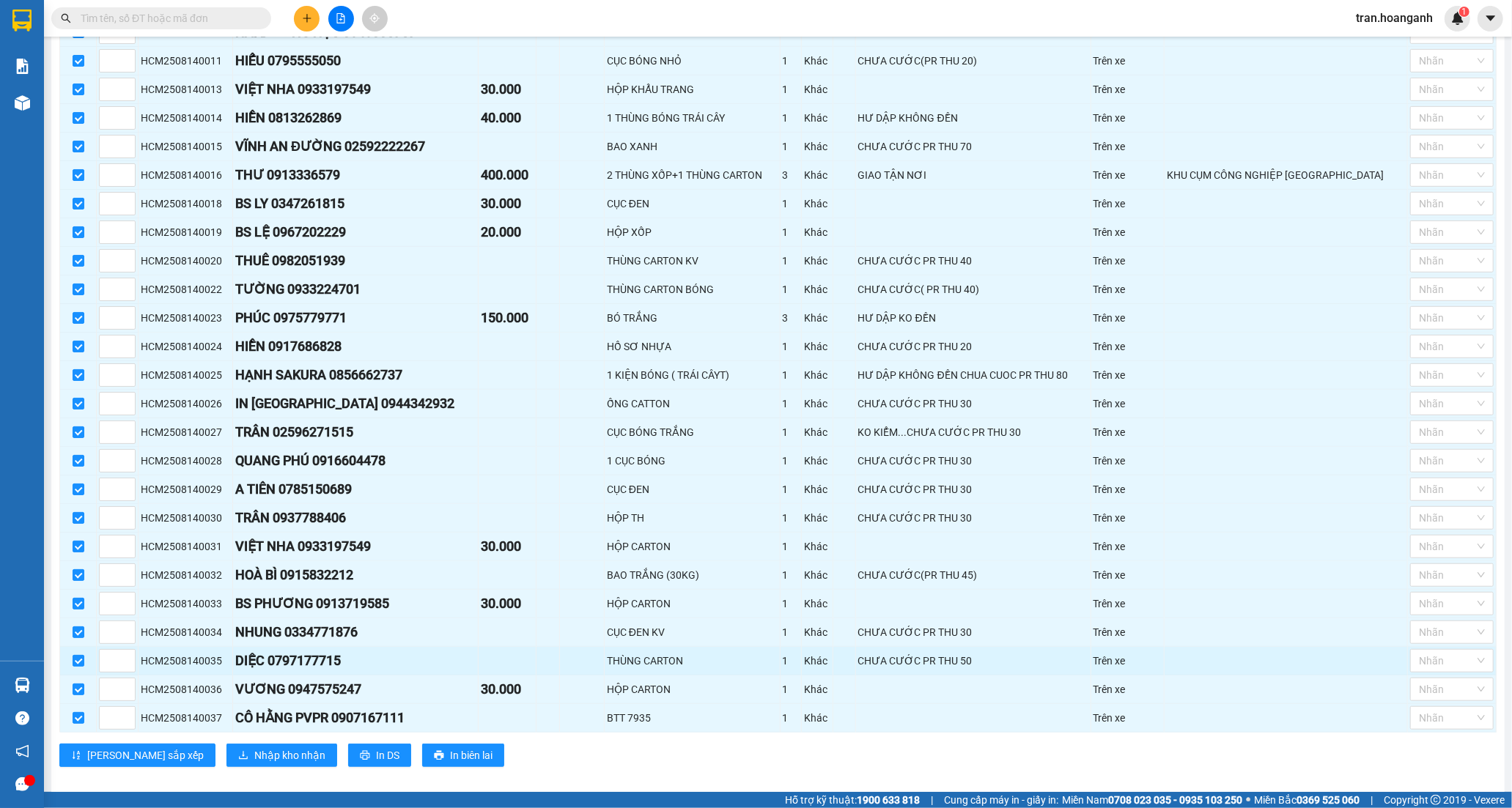
scroll to position [766, 0]
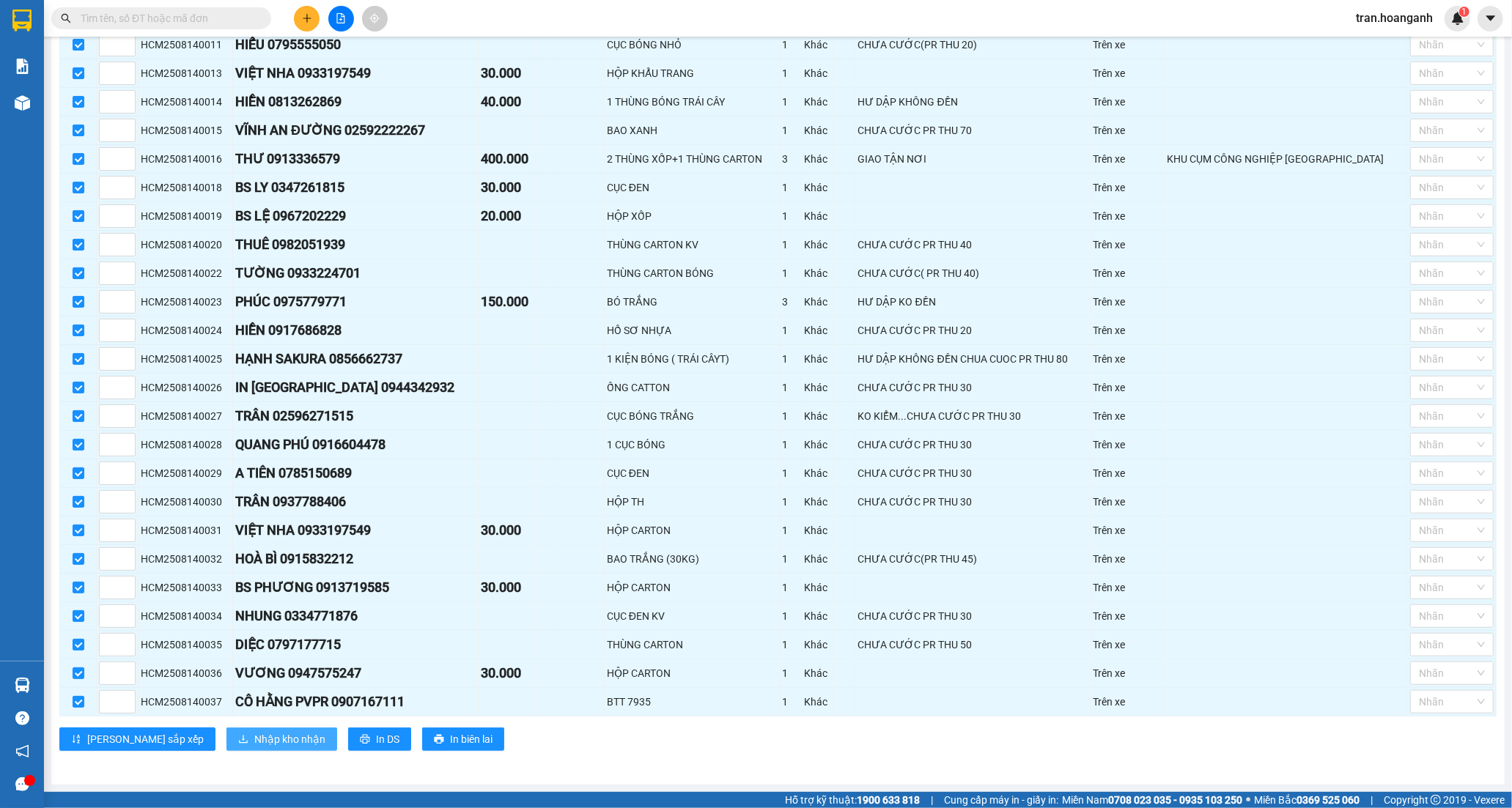
click at [254, 743] on span "Nhập kho nhận" at bounding box center [289, 739] width 71 height 16
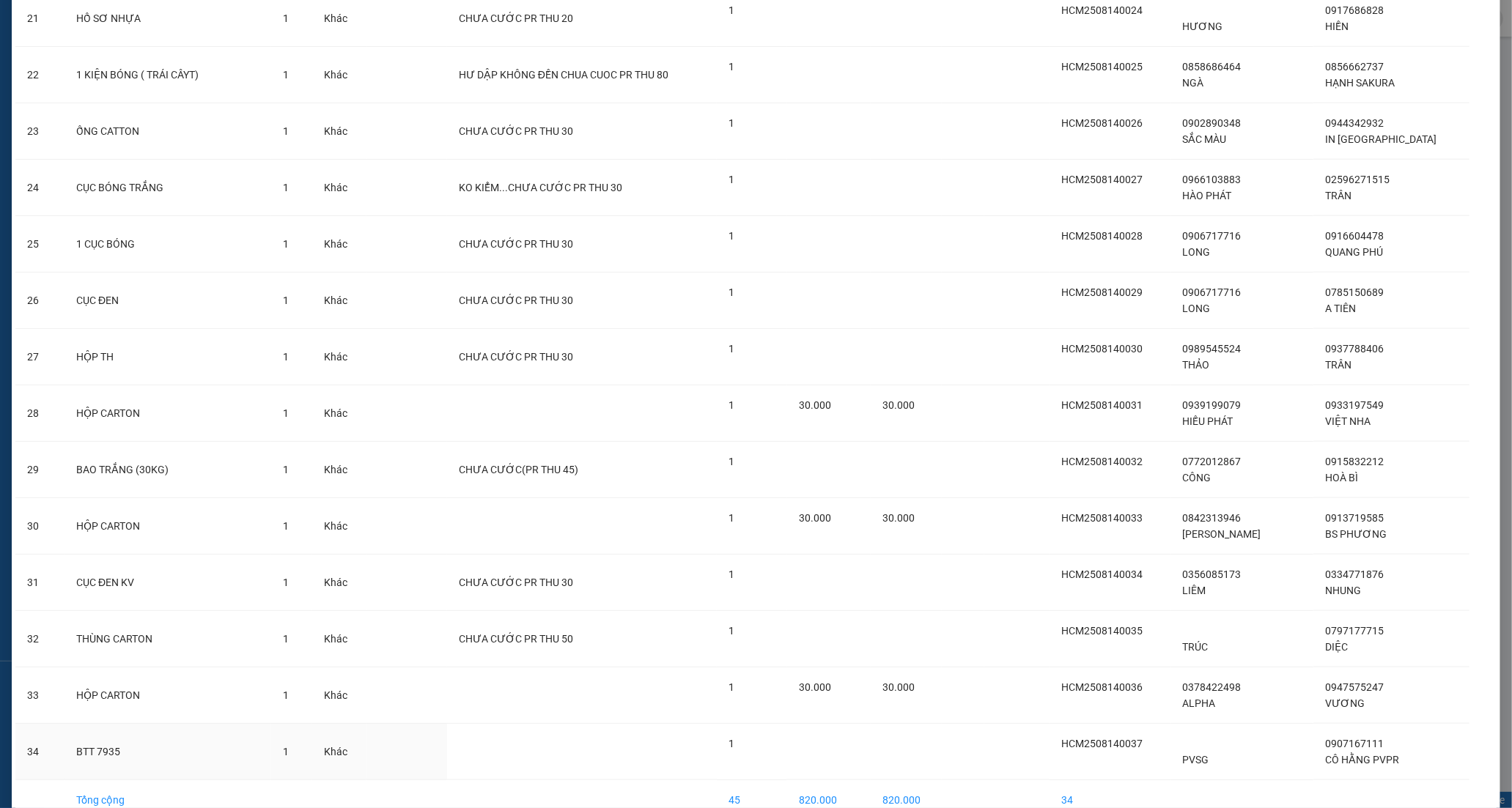
scroll to position [1341, 0]
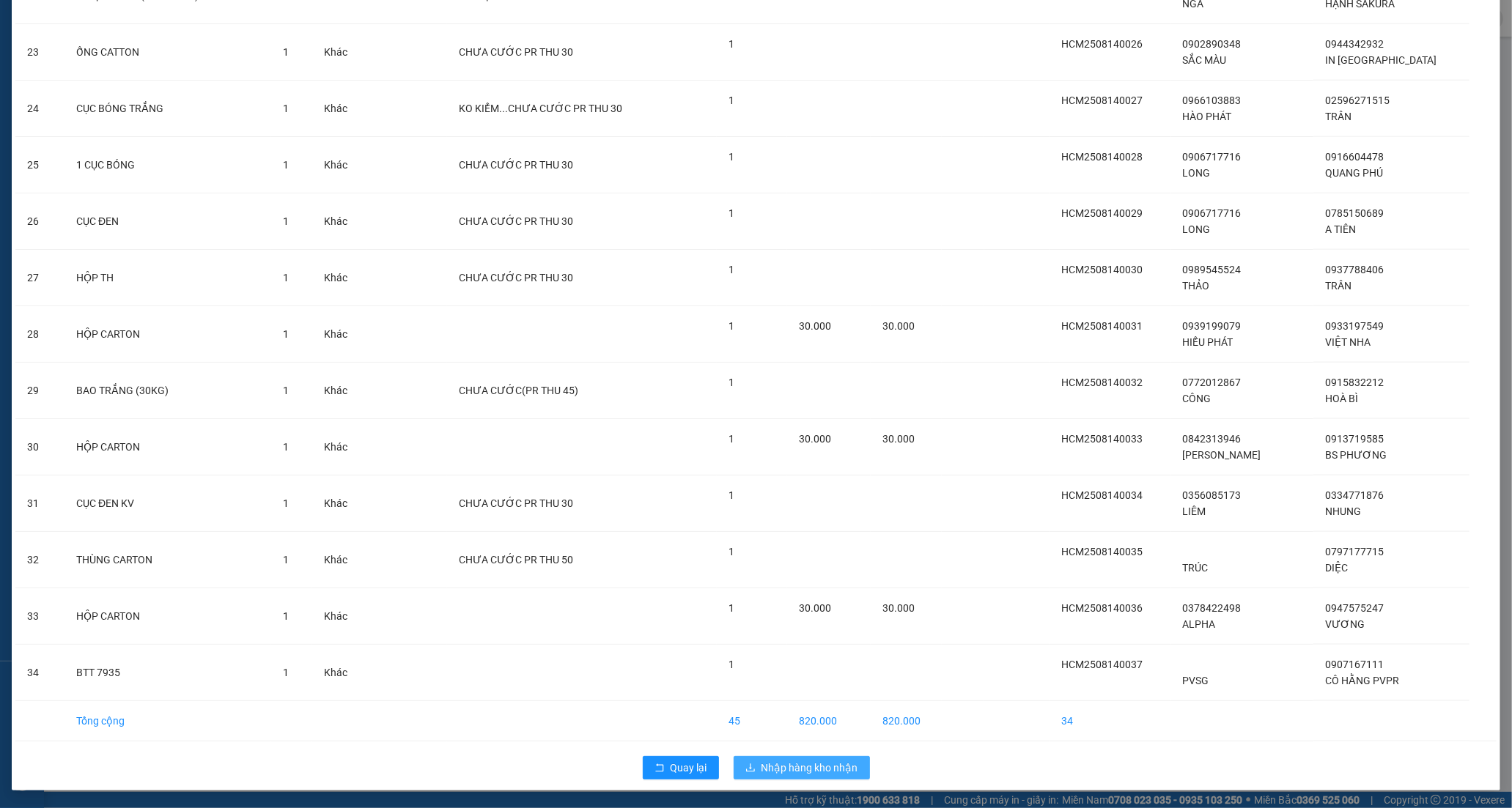
click at [775, 775] on span "Nhập hàng kho nhận" at bounding box center [809, 767] width 96 height 16
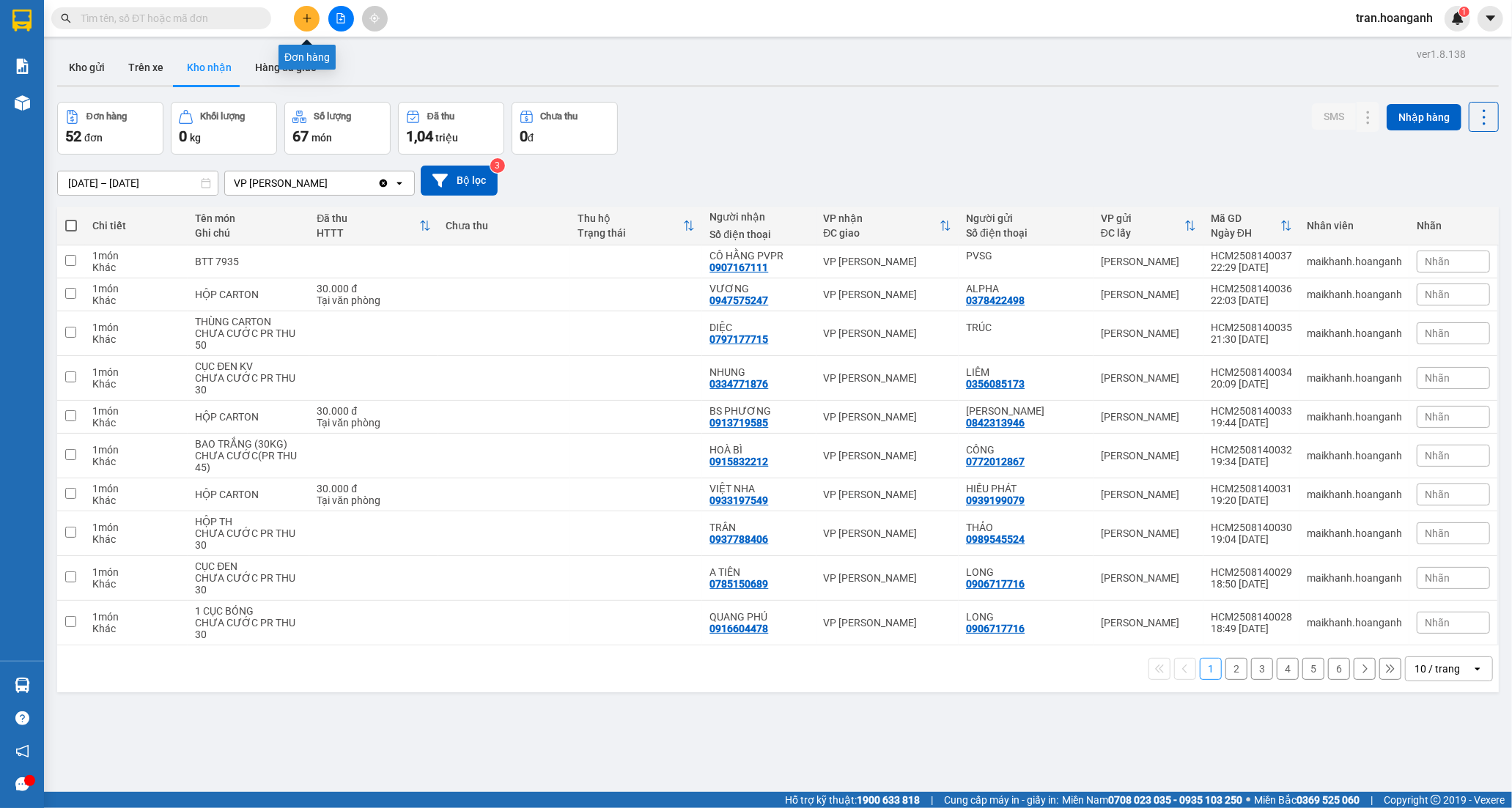
click at [308, 20] on icon "plus" at bounding box center [307, 19] width 11 height 11
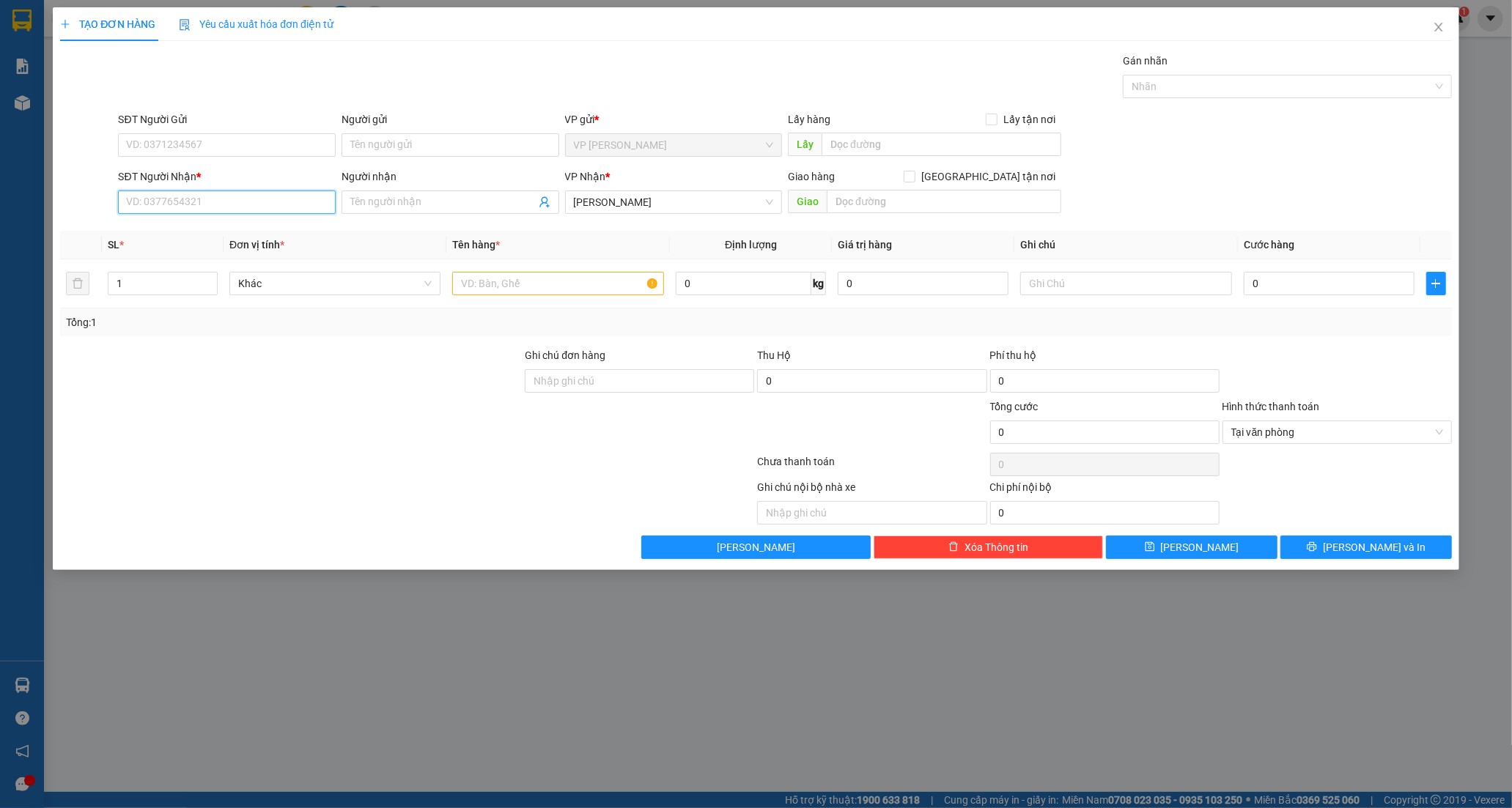
click at [291, 202] on input "SĐT Người Nhận *" at bounding box center [227, 202] width 218 height 23
type input "0933731860"
click at [181, 224] on div "0933731860 - TÚ" at bounding box center [227, 231] width 200 height 16
type input "TÚ"
type input "NGÃ 3 DẦU GIÂY"
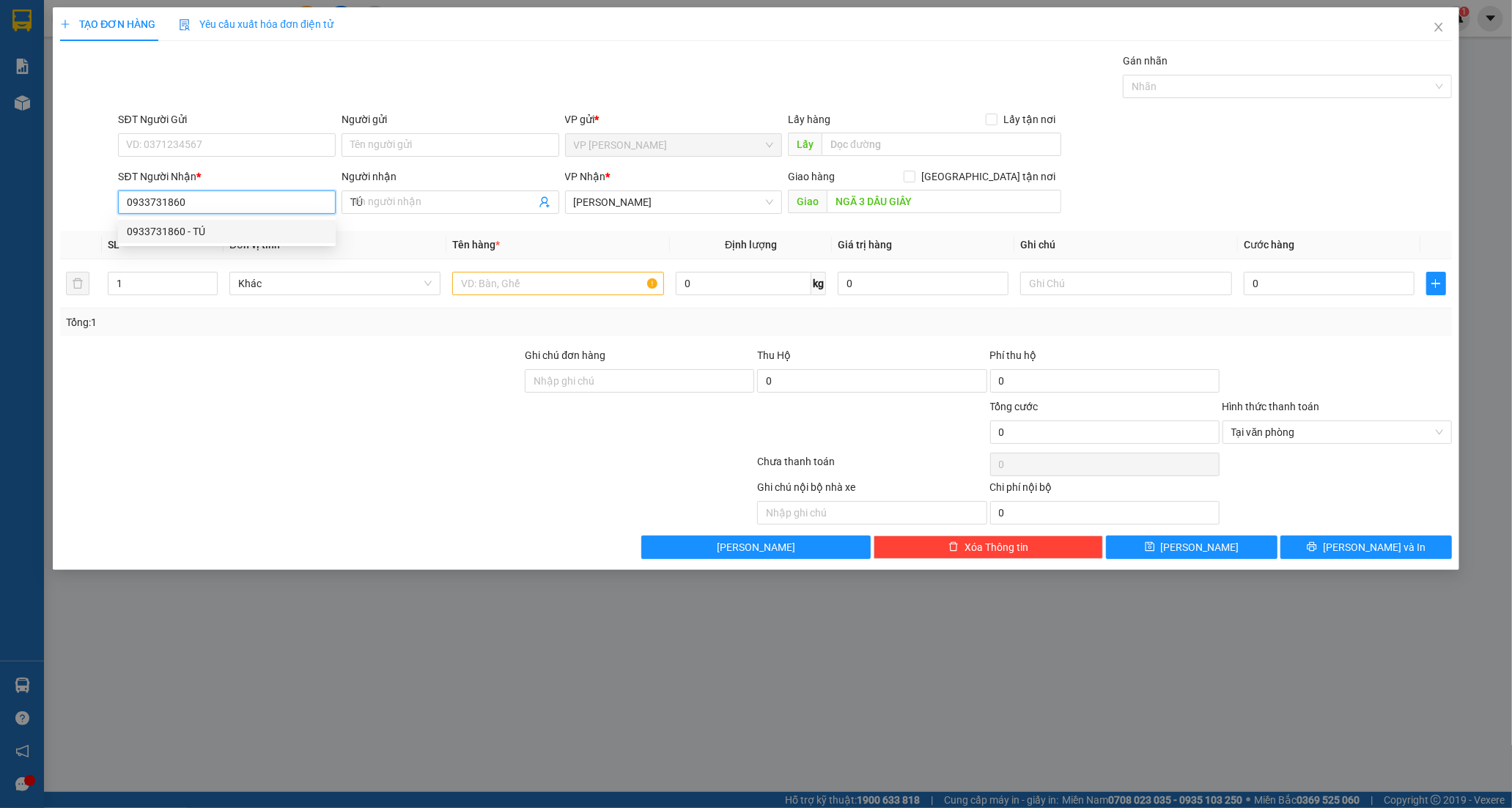
type input "400.000"
type input "0933731860"
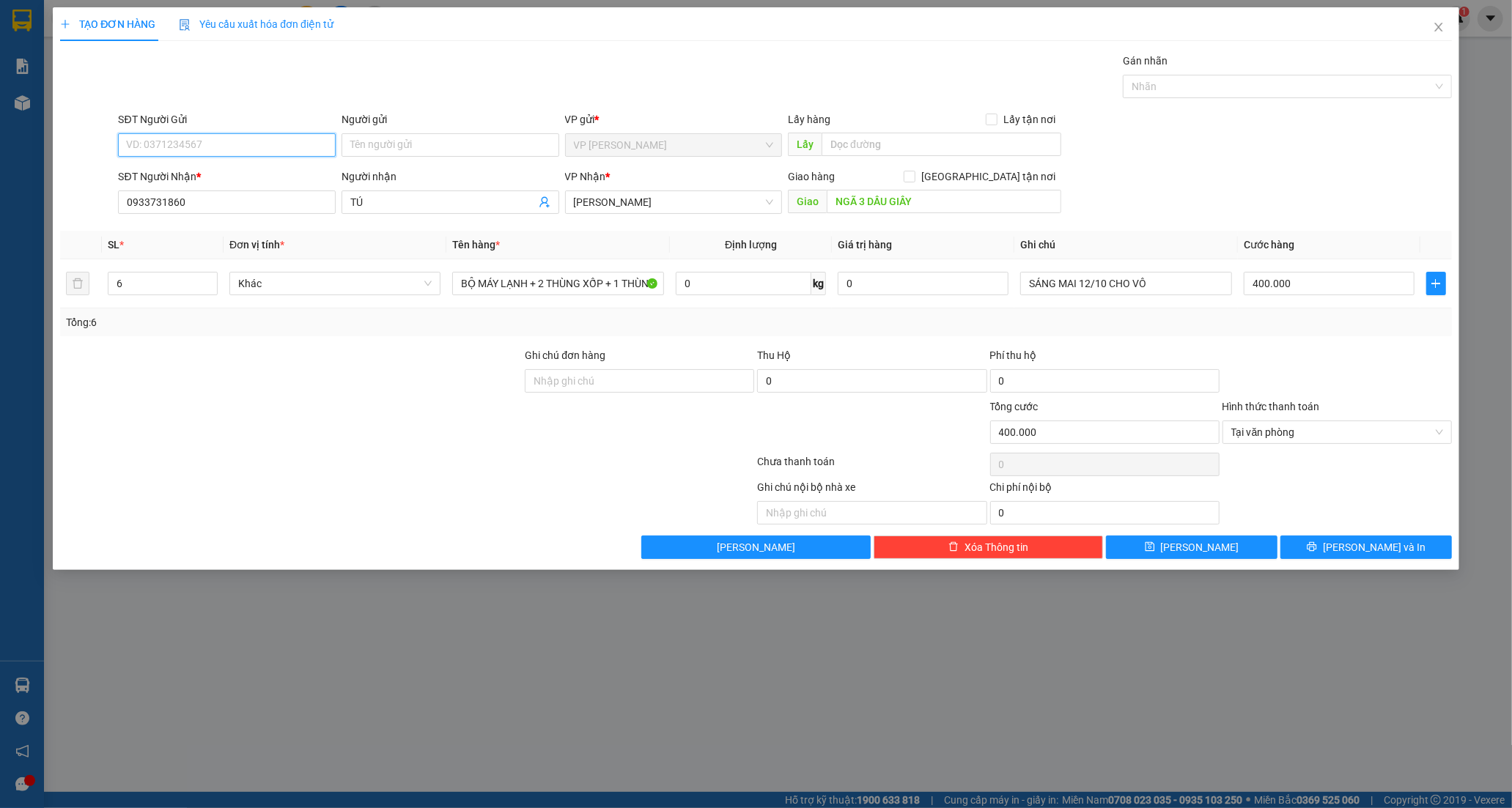
click at [194, 143] on input "SĐT Người Gửi" at bounding box center [227, 145] width 218 height 23
type input "0916367617"
click at [173, 166] on div "0916367617 - DƯ" at bounding box center [227, 174] width 200 height 16
type input "DƯ"
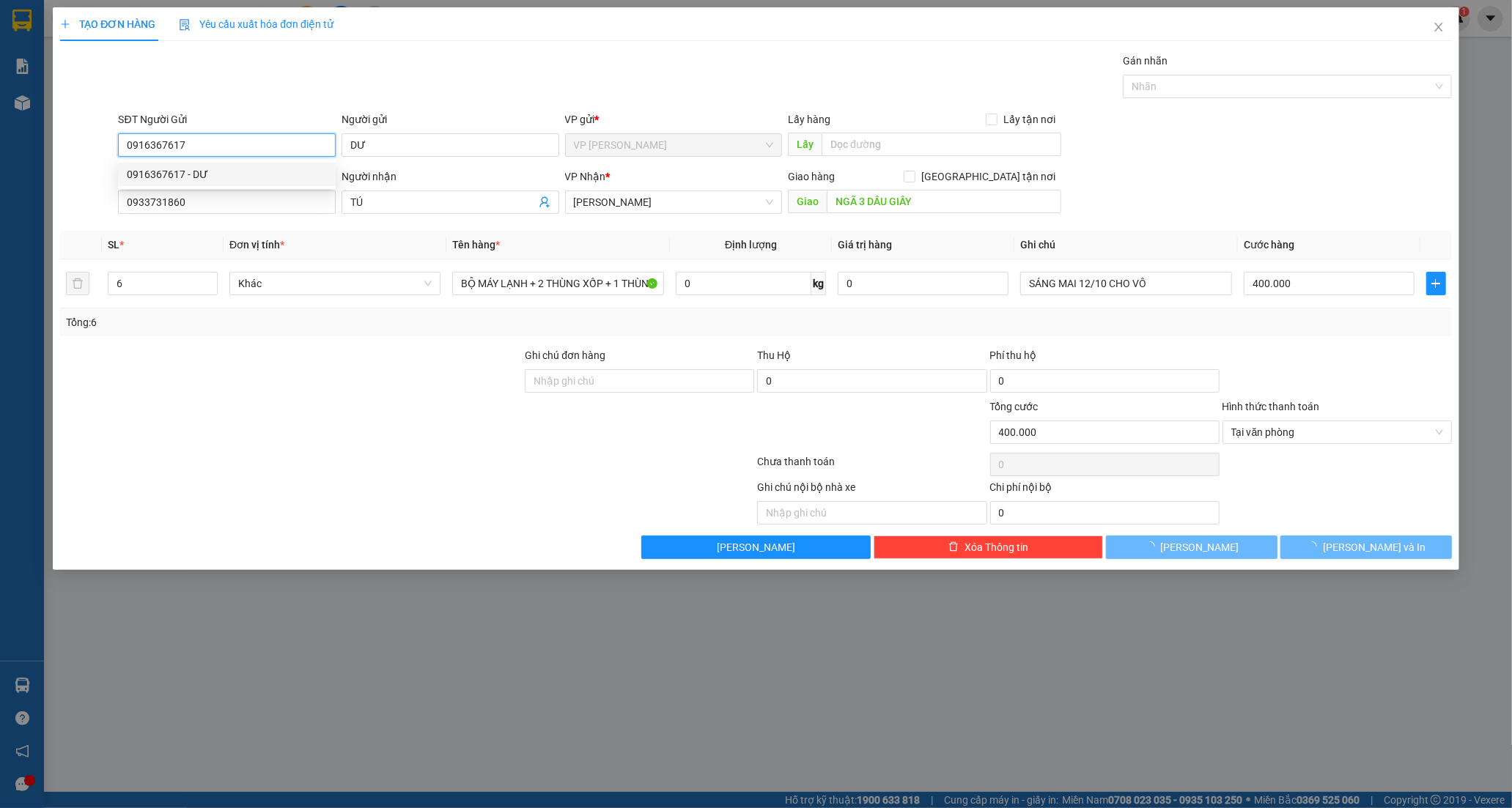
type input "80.000"
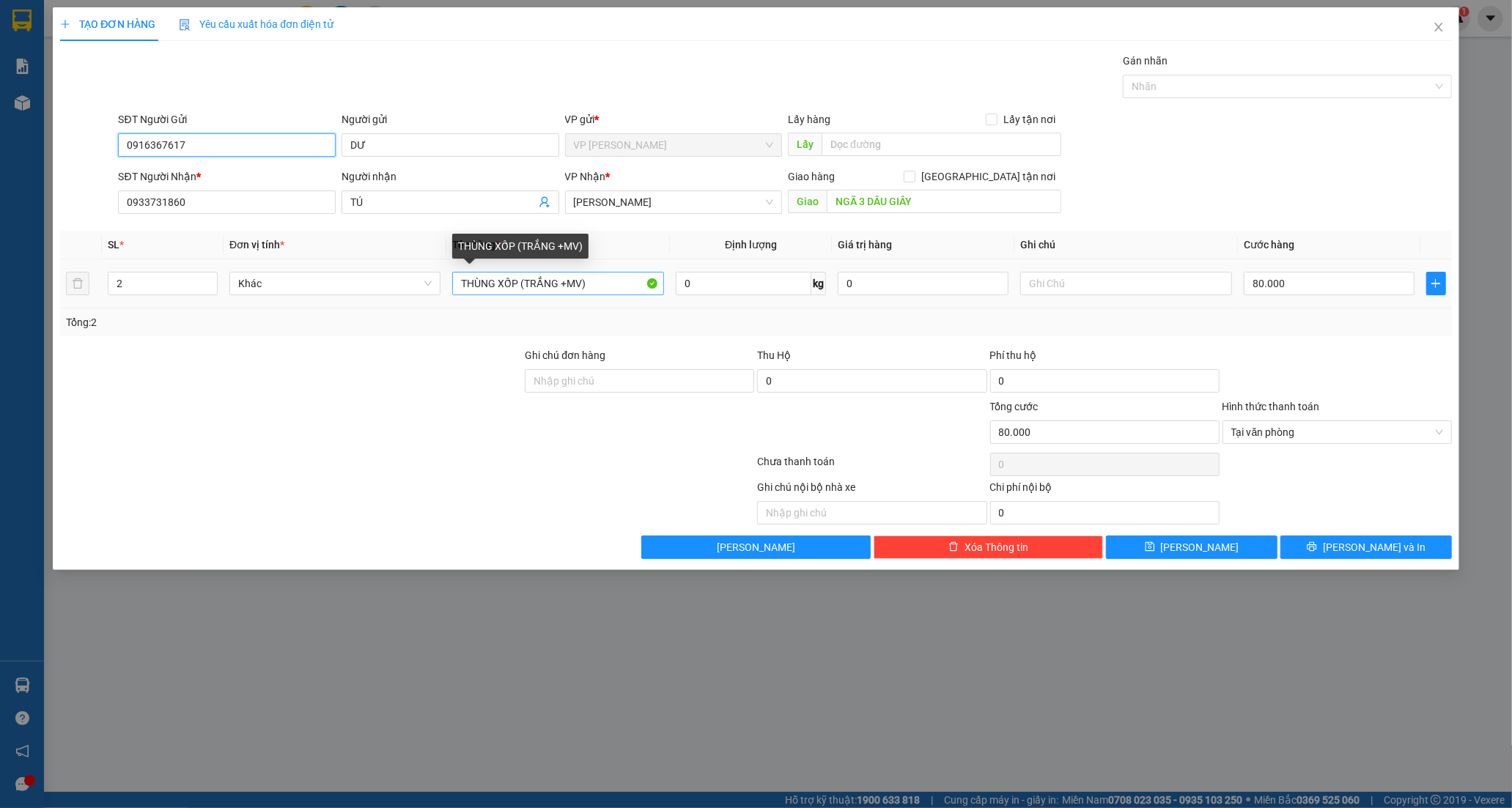
type input "0916367617"
click at [628, 281] on input "THÙNG XỐP (TRẮNG +MV)" at bounding box center [558, 283] width 211 height 23
type input "THÙNG XỐP MV"
type input "1"
click at [210, 288] on icon "down" at bounding box center [209, 289] width 5 height 5
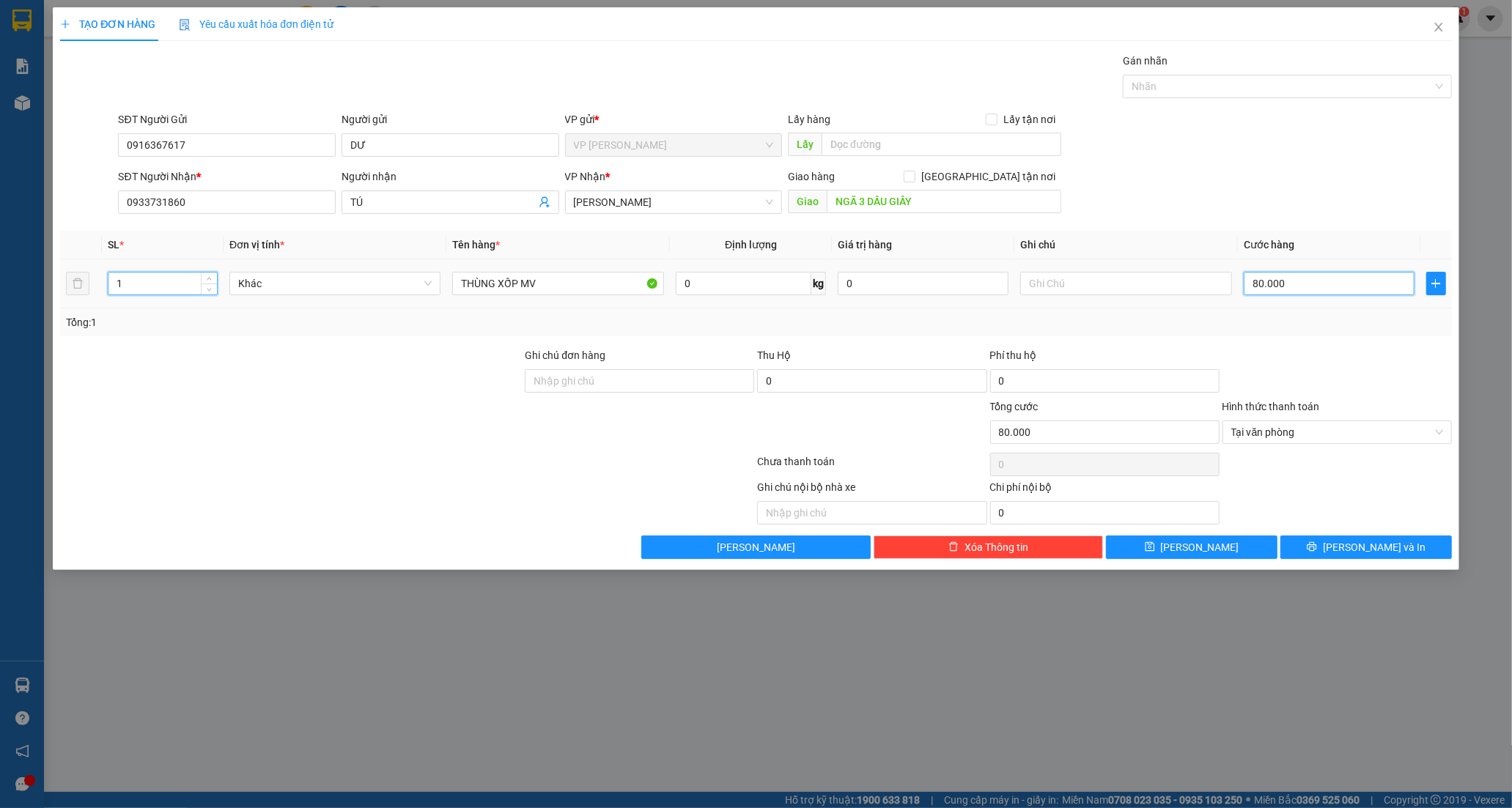
click at [1303, 290] on input "80.000" at bounding box center [1329, 283] width 171 height 23
type input "0"
type input "5"
type input "05"
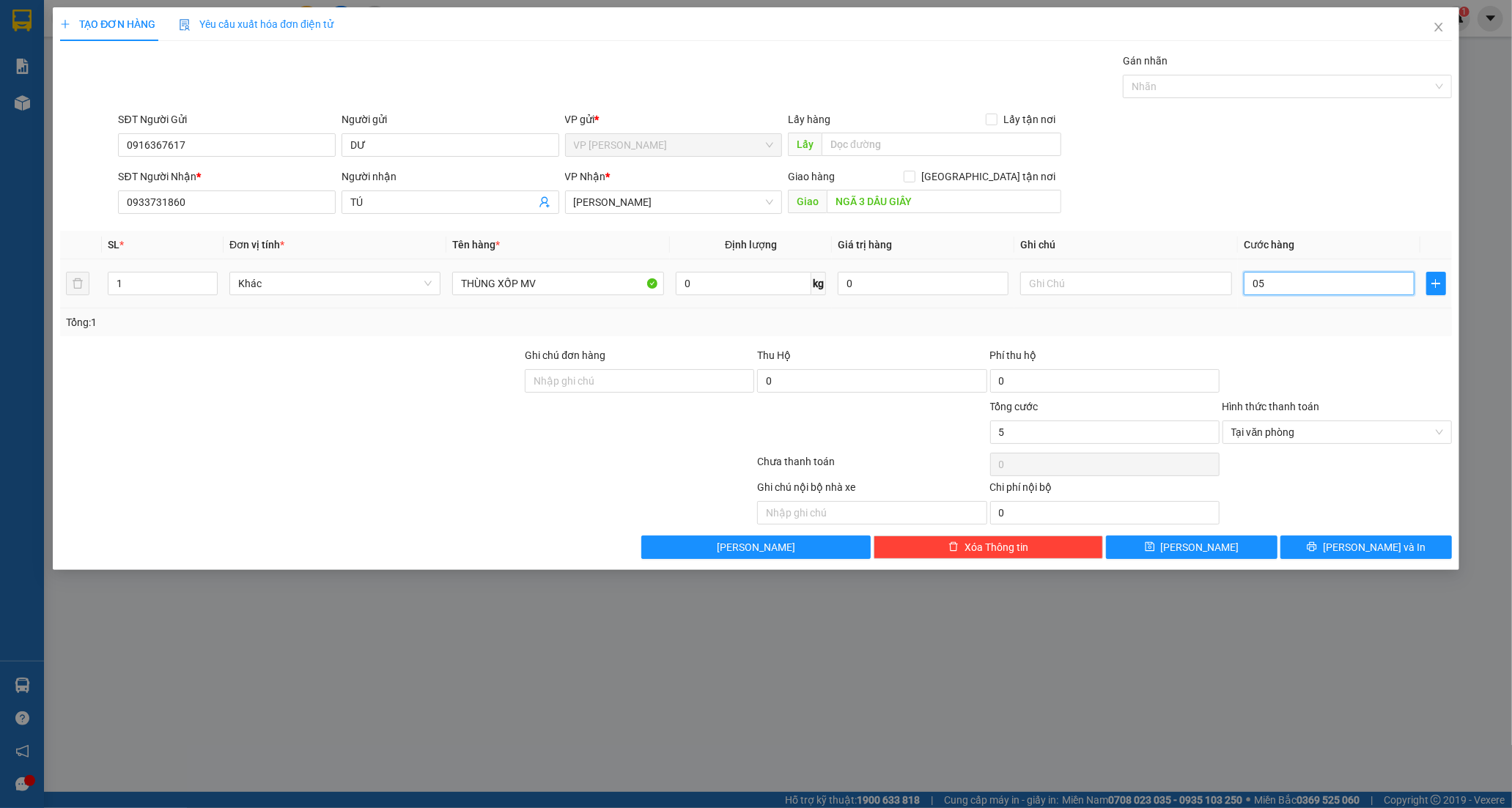
type input "50"
type input "050"
type input "5"
type input "0"
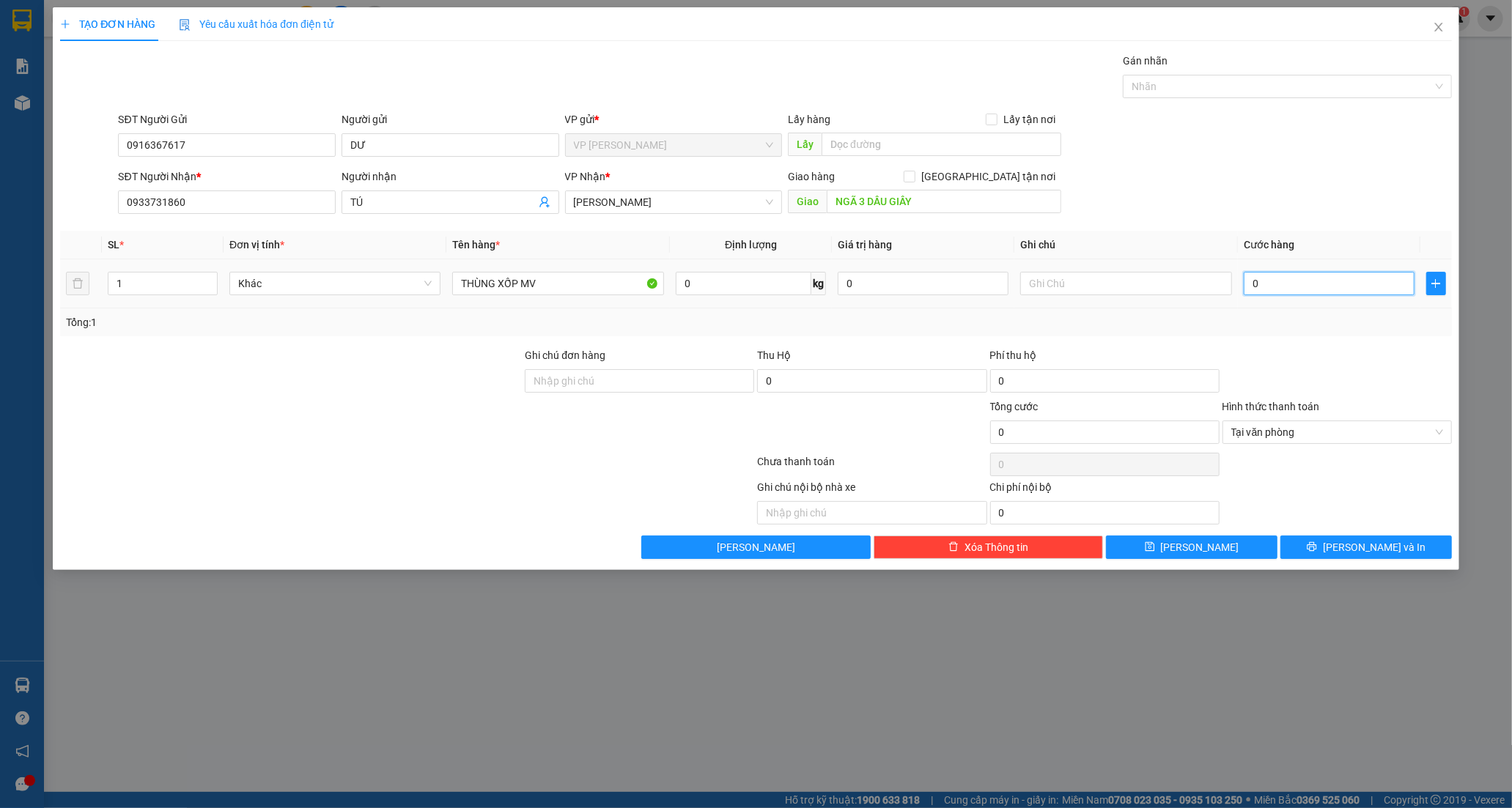
type input "0"
type input "50"
type input "50.000"
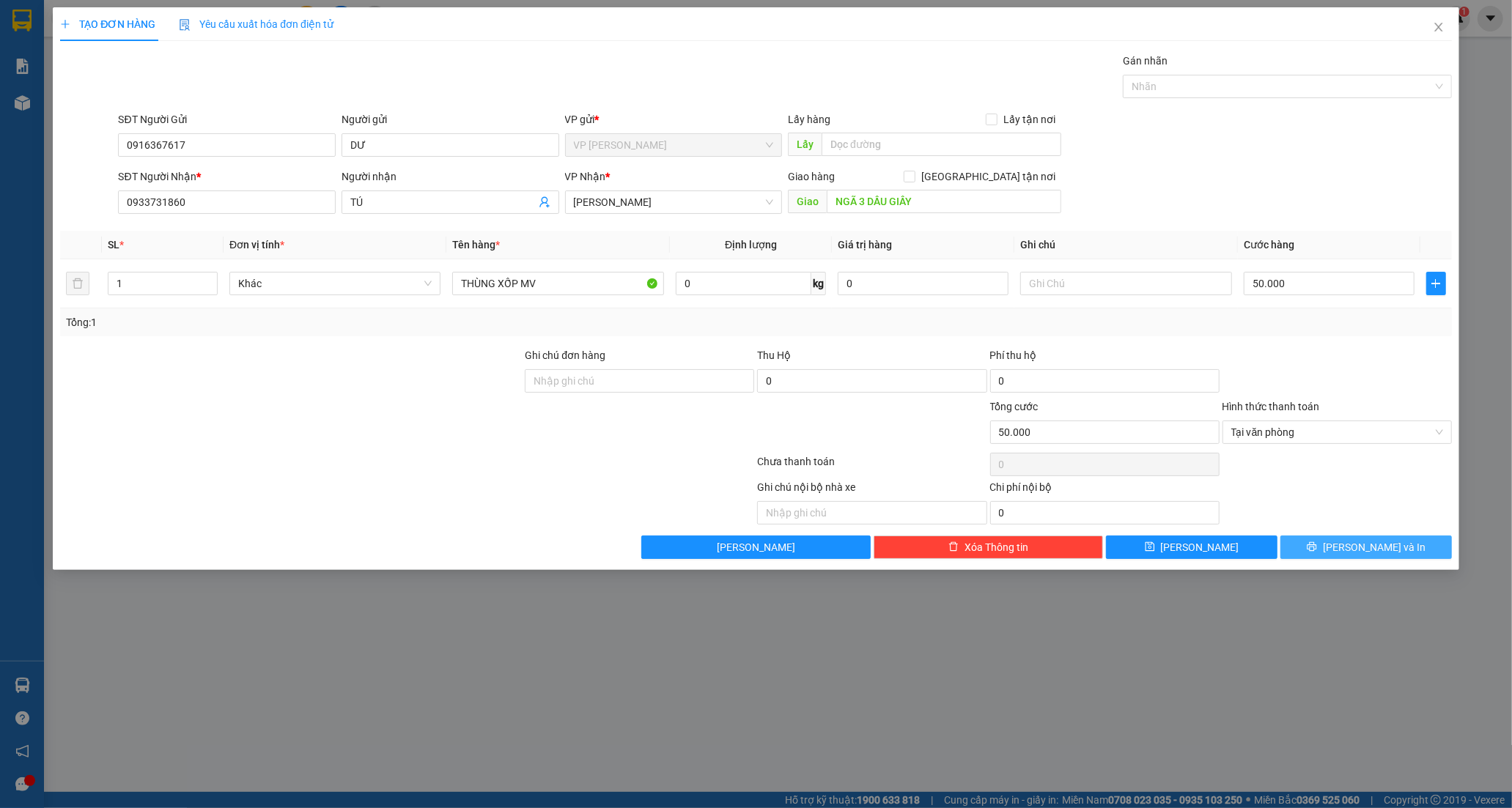
click at [1365, 550] on span "Lưu và In" at bounding box center [1374, 547] width 103 height 16
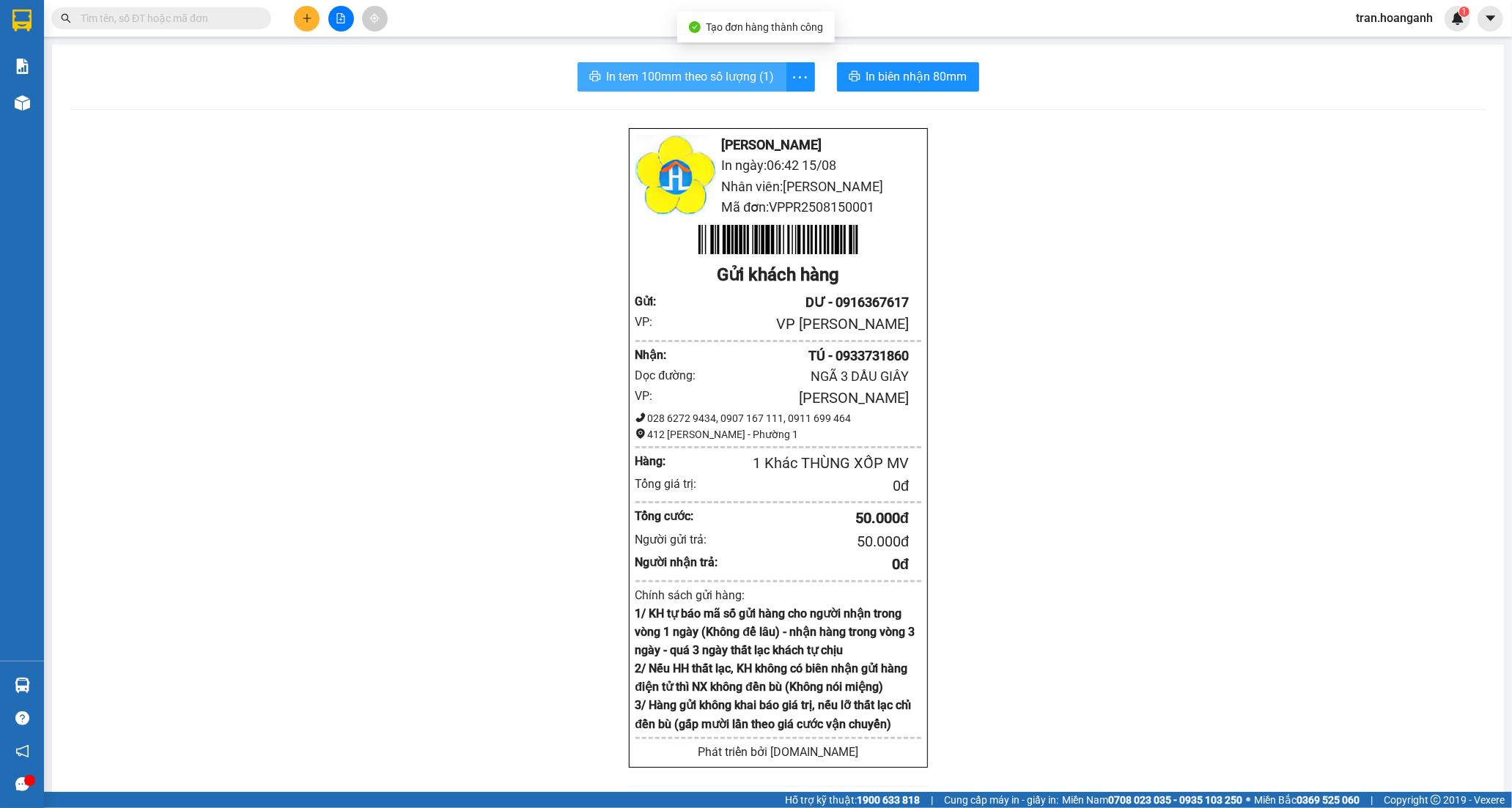
click at [708, 83] on span "In tem 100mm theo số lượng (1)" at bounding box center [690, 76] width 168 height 19
click at [315, 18] on button at bounding box center [306, 19] width 26 height 26
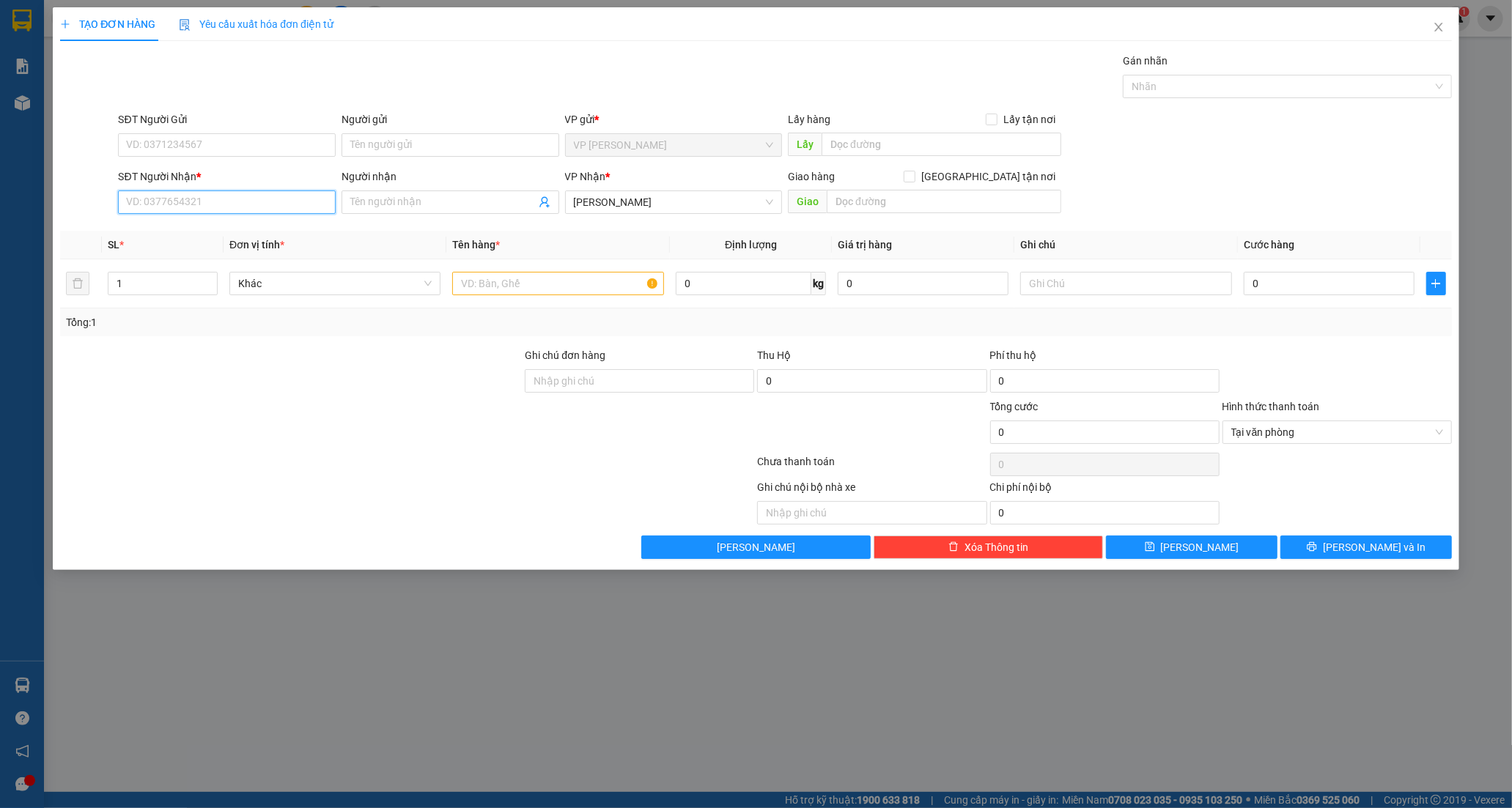
drag, startPoint x: 215, startPoint y: 209, endPoint x: 281, endPoint y: 172, distance: 75.7
click at [217, 206] on input "SĐT Người Nhận *" at bounding box center [227, 202] width 218 height 23
type input "0813734630"
click at [411, 200] on input "Người nhận" at bounding box center [443, 202] width 185 height 16
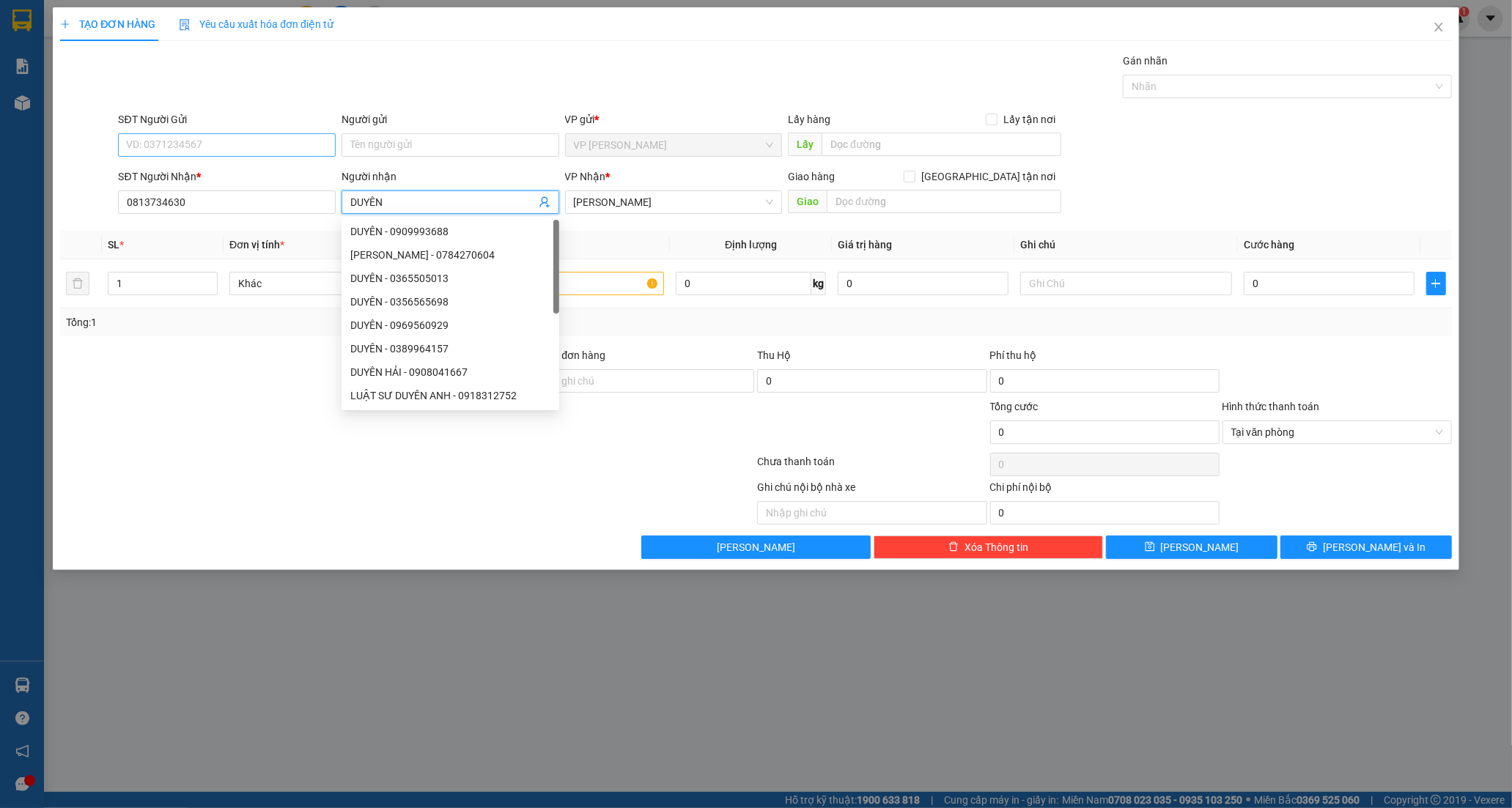
type input "DUYÊN"
click at [237, 142] on input "SĐT Người Gửi" at bounding box center [227, 145] width 218 height 23
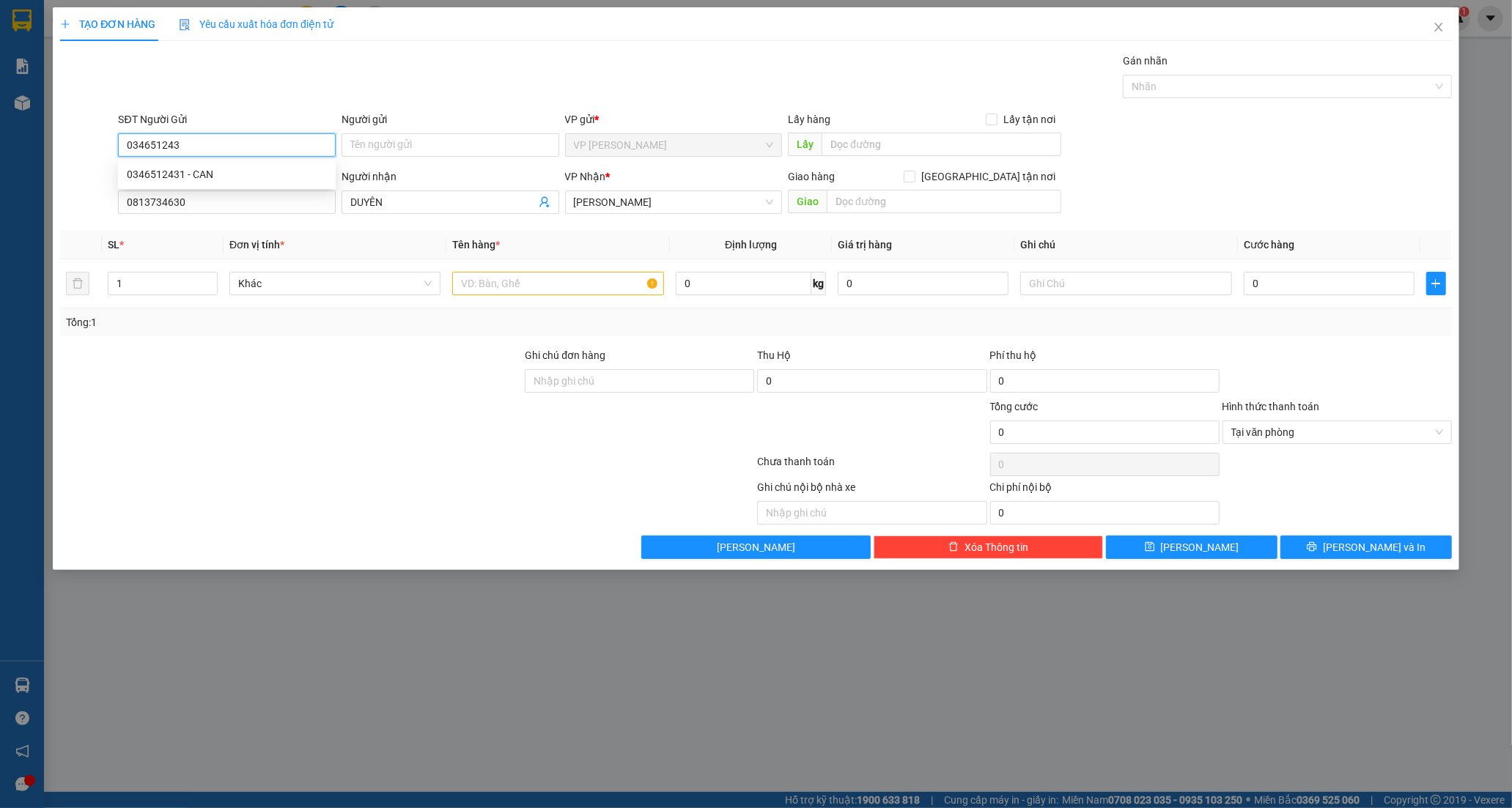
type input "0346512431"
click at [215, 176] on div "0346512431 - CAN" at bounding box center [227, 174] width 200 height 16
type input "CAN"
type input "80.000"
type input "0346512431"
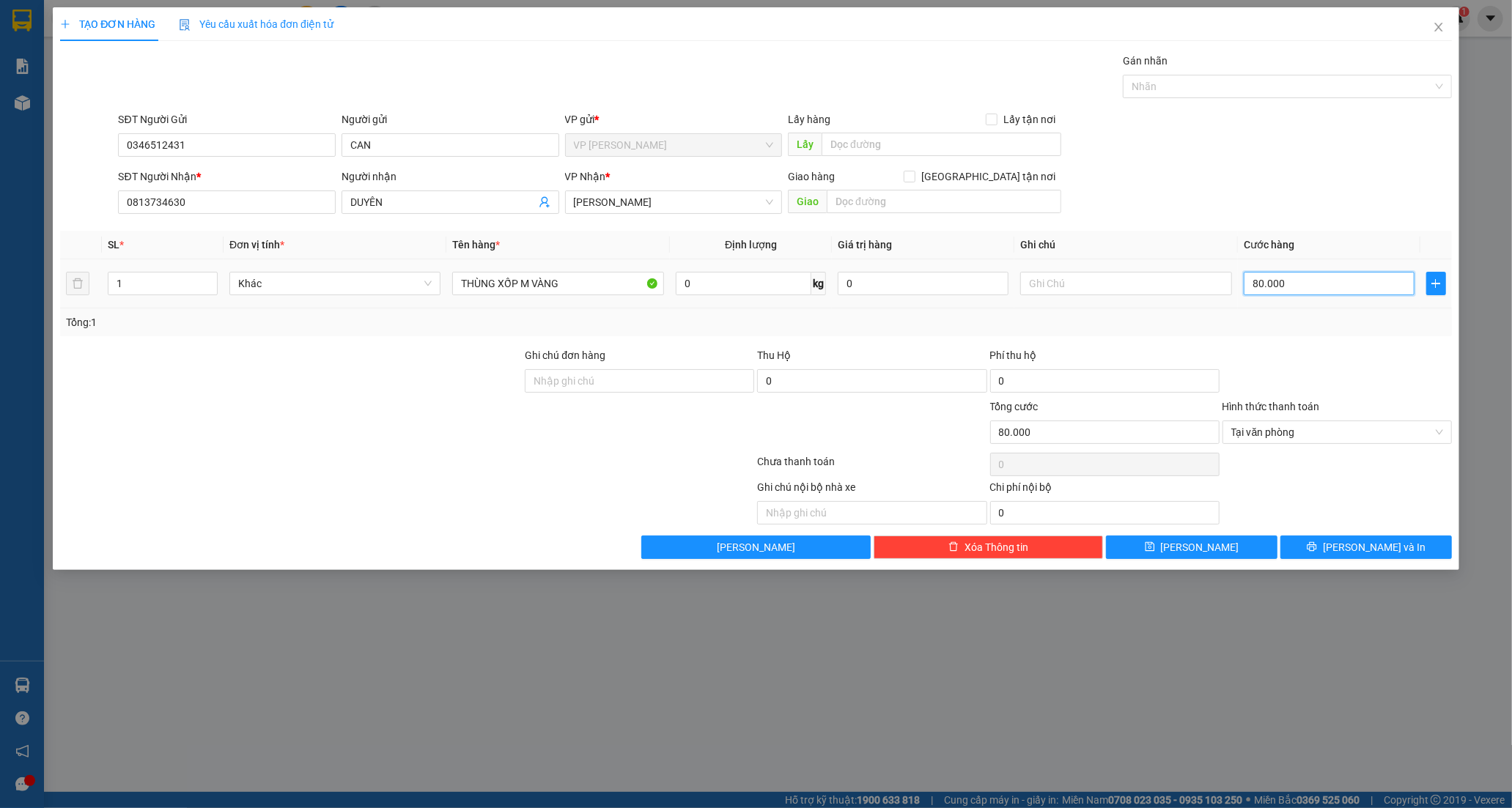
click at [1305, 290] on input "80.000" at bounding box center [1329, 283] width 171 height 23
type input "1"
type input "10"
type input "100"
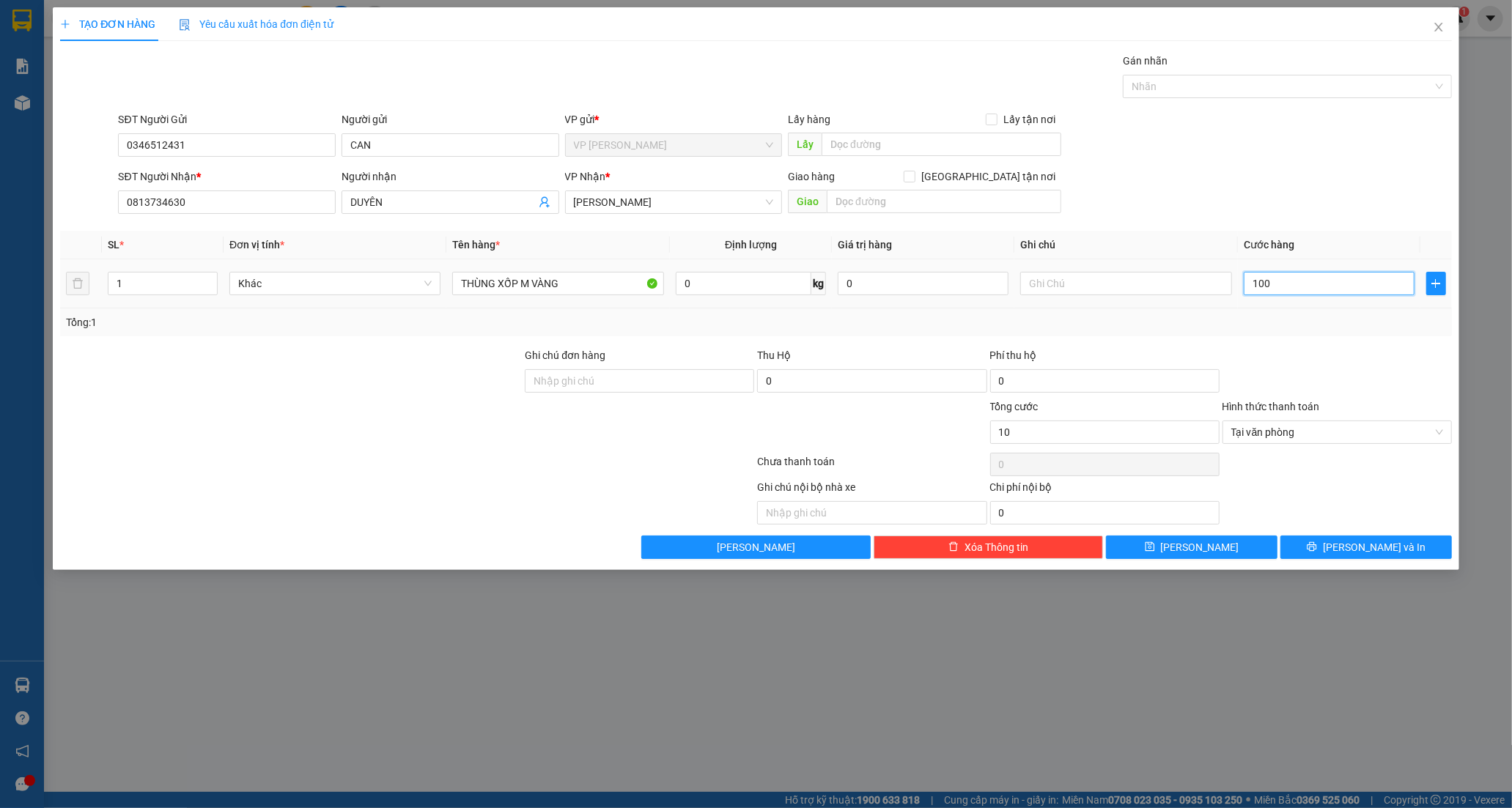
type input "100"
type input "100.000"
click at [1317, 541] on button "Lưu và In" at bounding box center [1366, 547] width 172 height 23
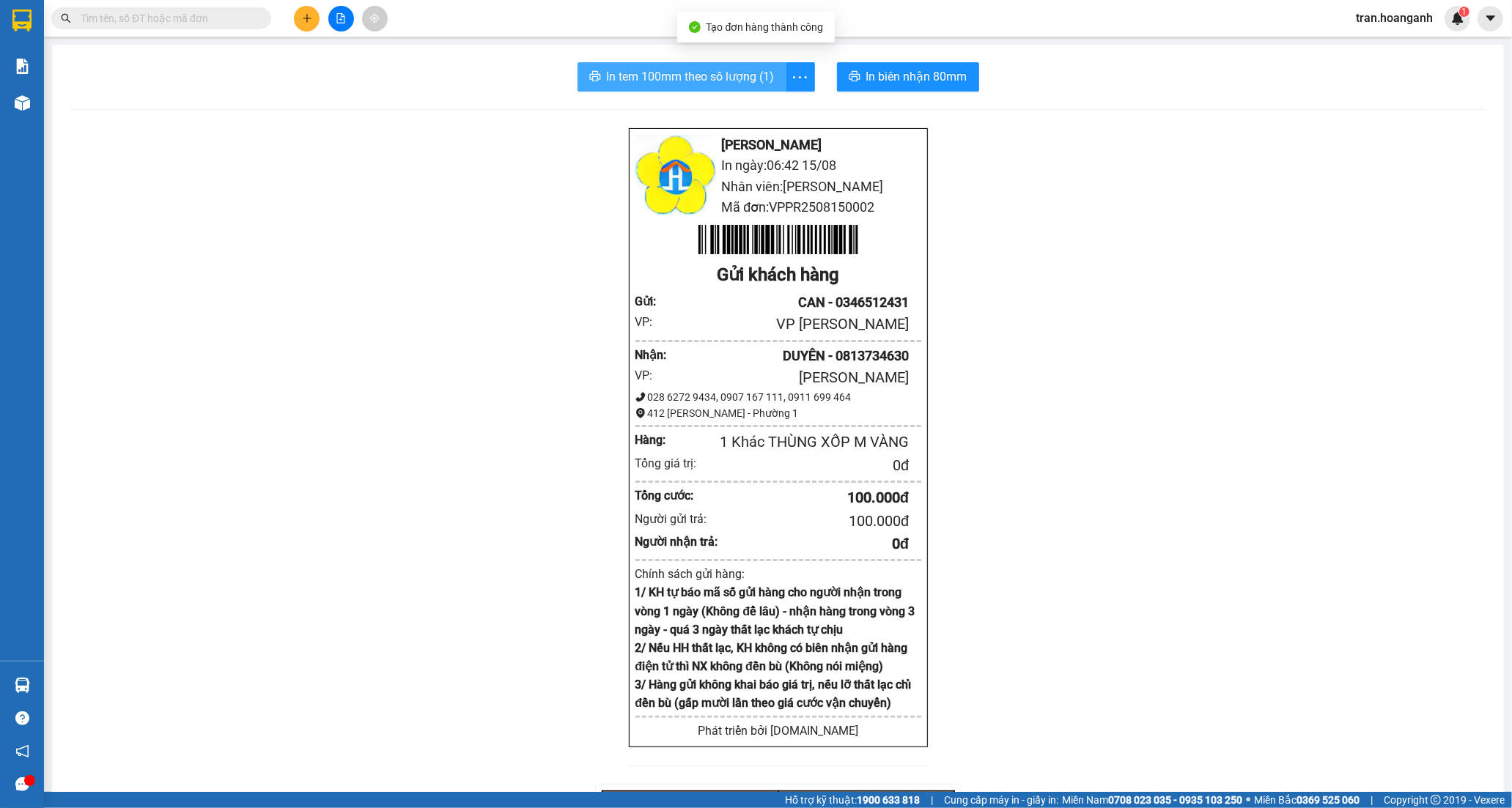
click at [734, 79] on span "In tem 100mm theo số lượng (1)" at bounding box center [690, 76] width 168 height 19
